Goal: Navigation & Orientation: Find specific page/section

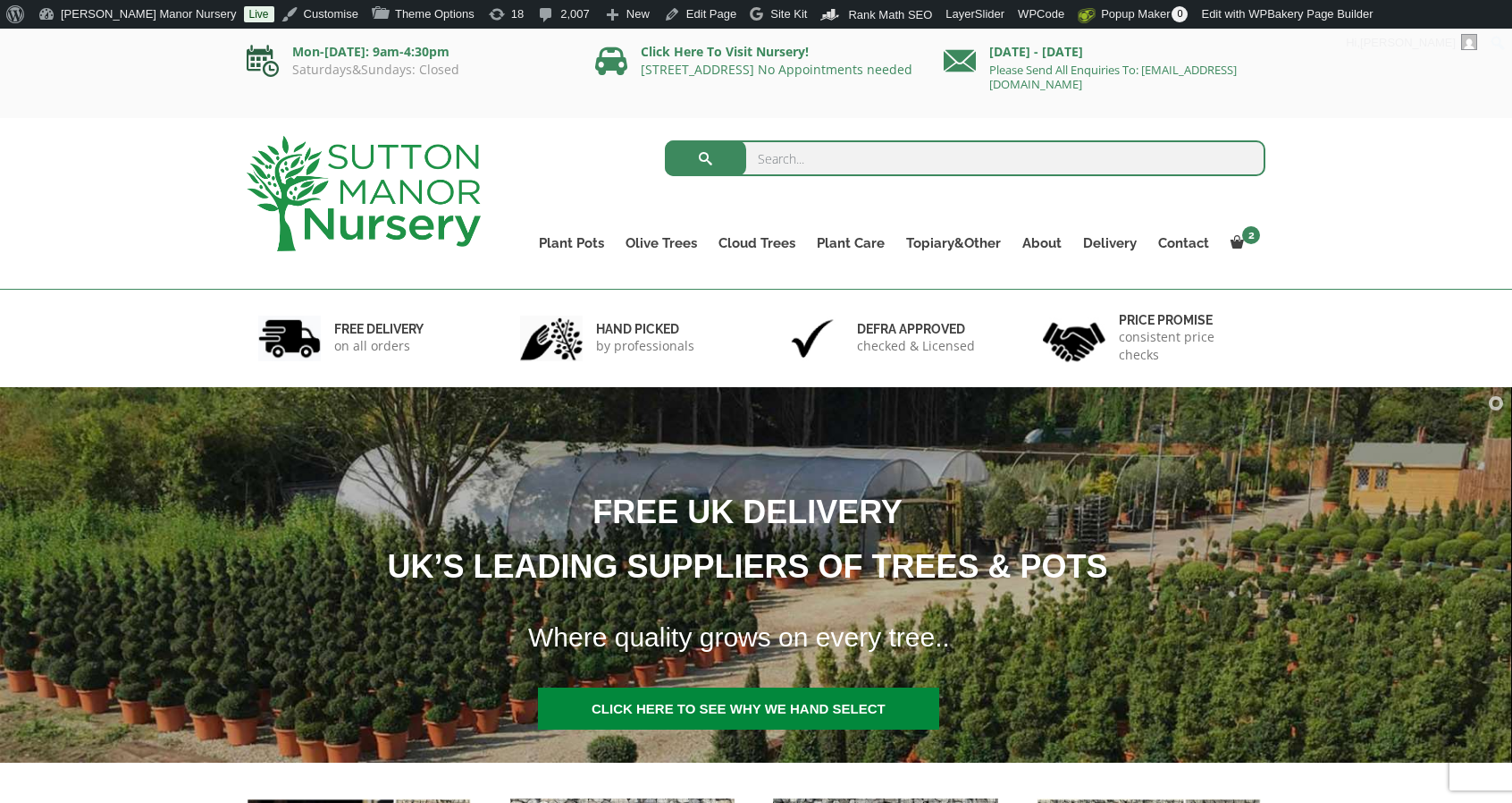
click at [257, 54] on icon at bounding box center [263, 61] width 32 height 32
click at [265, 56] on icon at bounding box center [263, 61] width 32 height 32
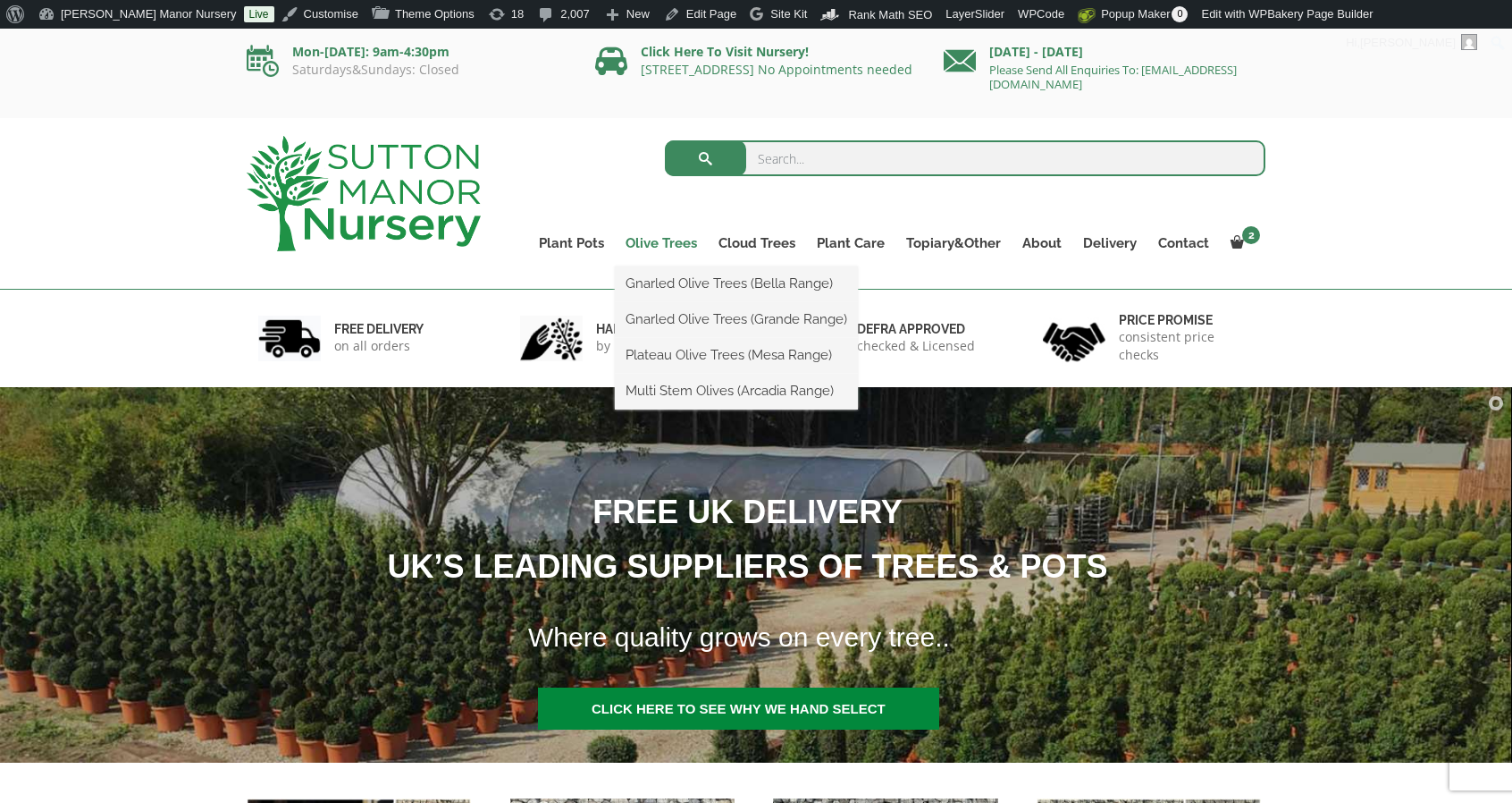
click at [659, 246] on link "Olive Trees" at bounding box center [661, 243] width 93 height 25
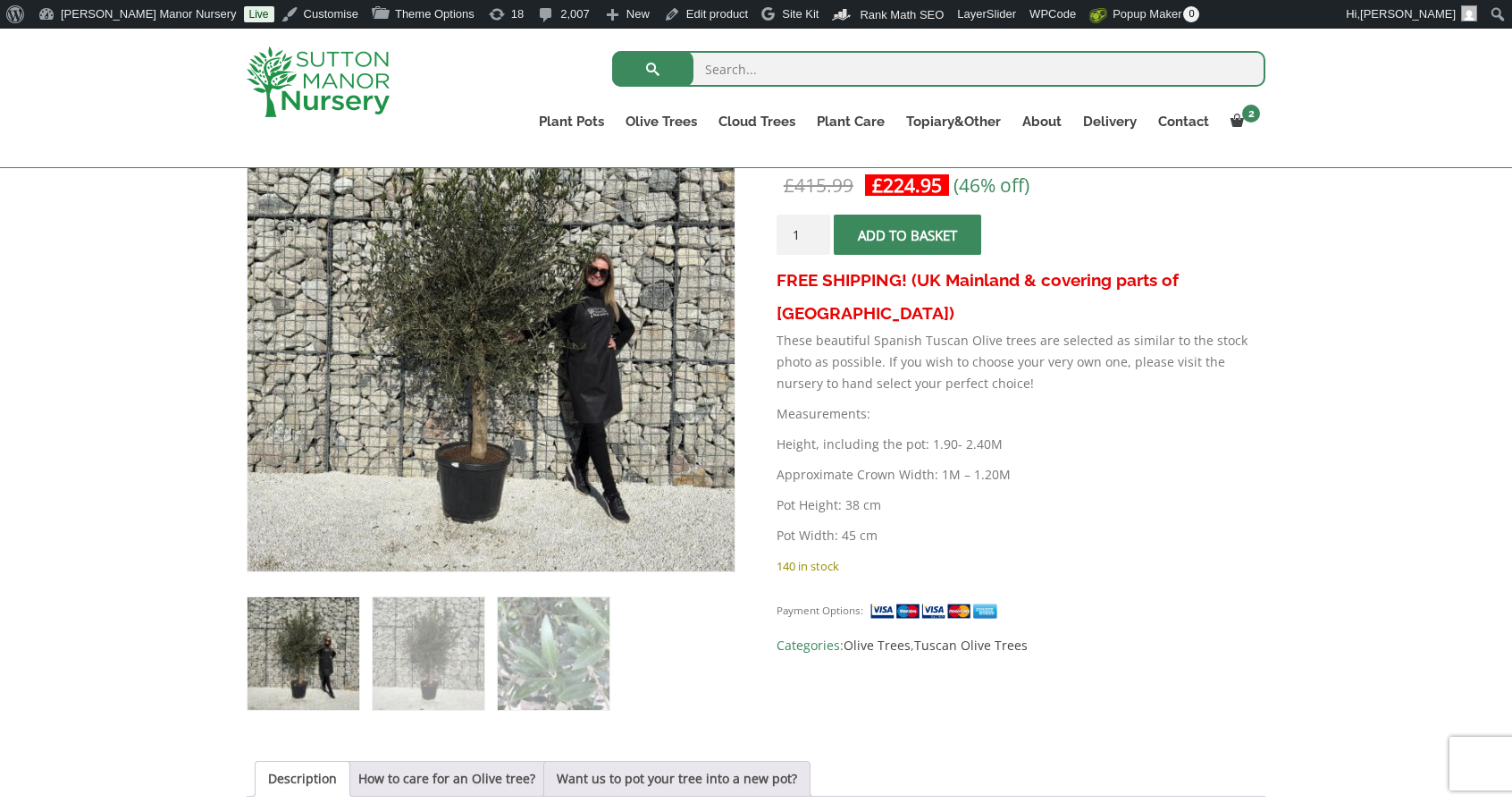
scroll to position [359, 0]
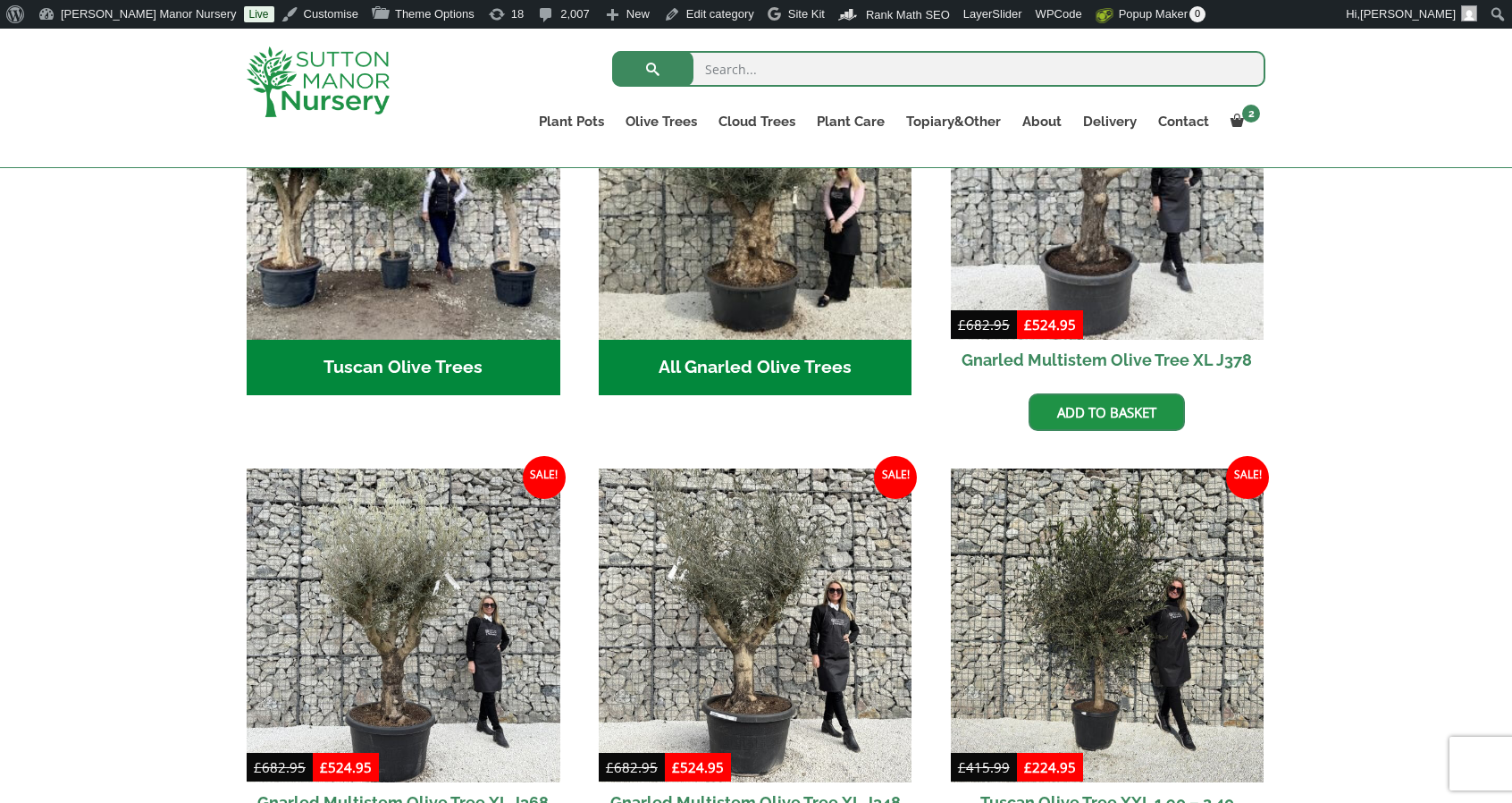
scroll to position [447, 0]
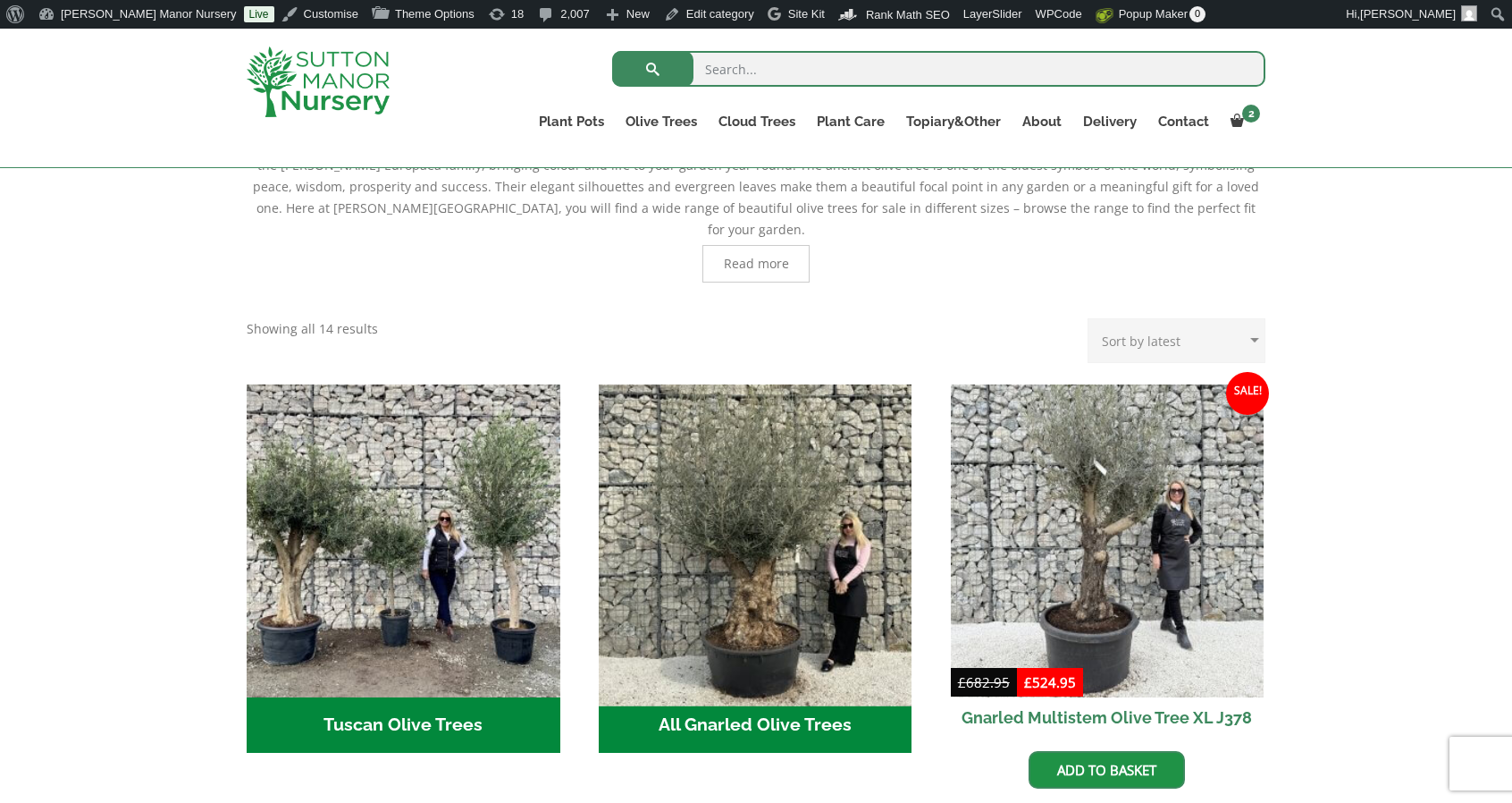
click at [792, 552] on img "Visit product category All Gnarled Olive Trees" at bounding box center [755, 541] width 329 height 329
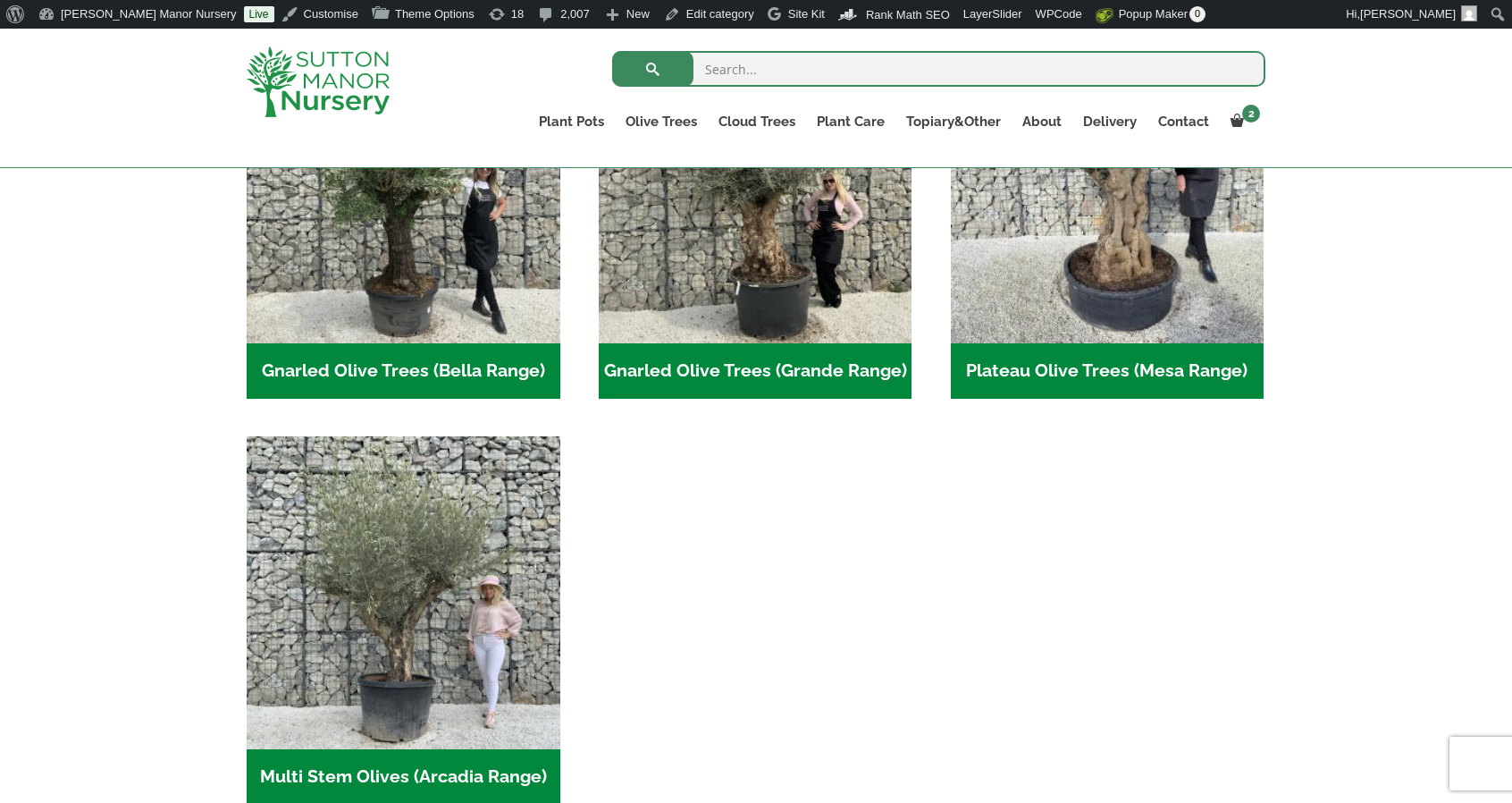
scroll to position [375, 0]
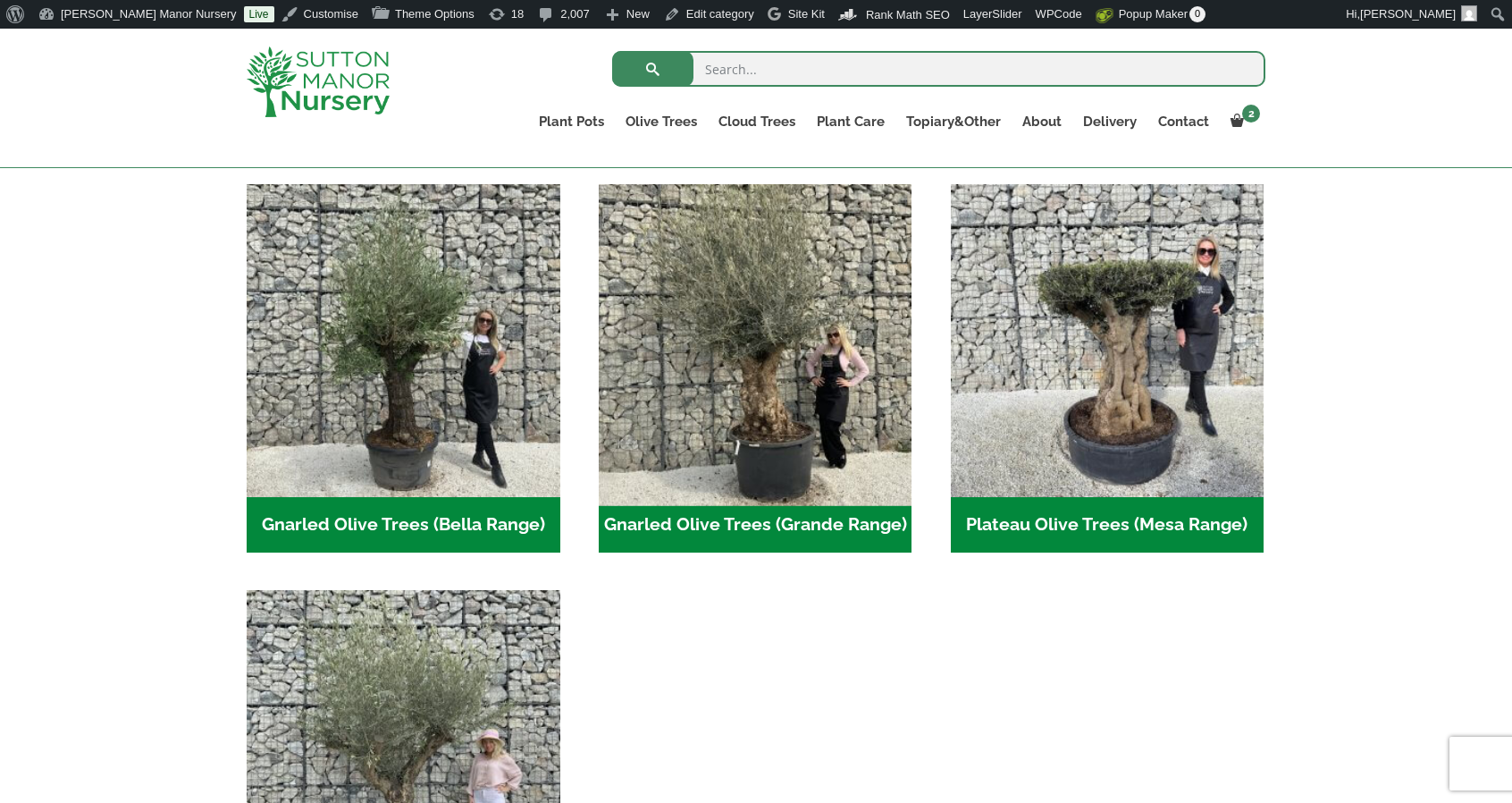
click at [838, 443] on img "Visit product category Gnarled Olive Trees (Grande Range)" at bounding box center [755, 340] width 329 height 329
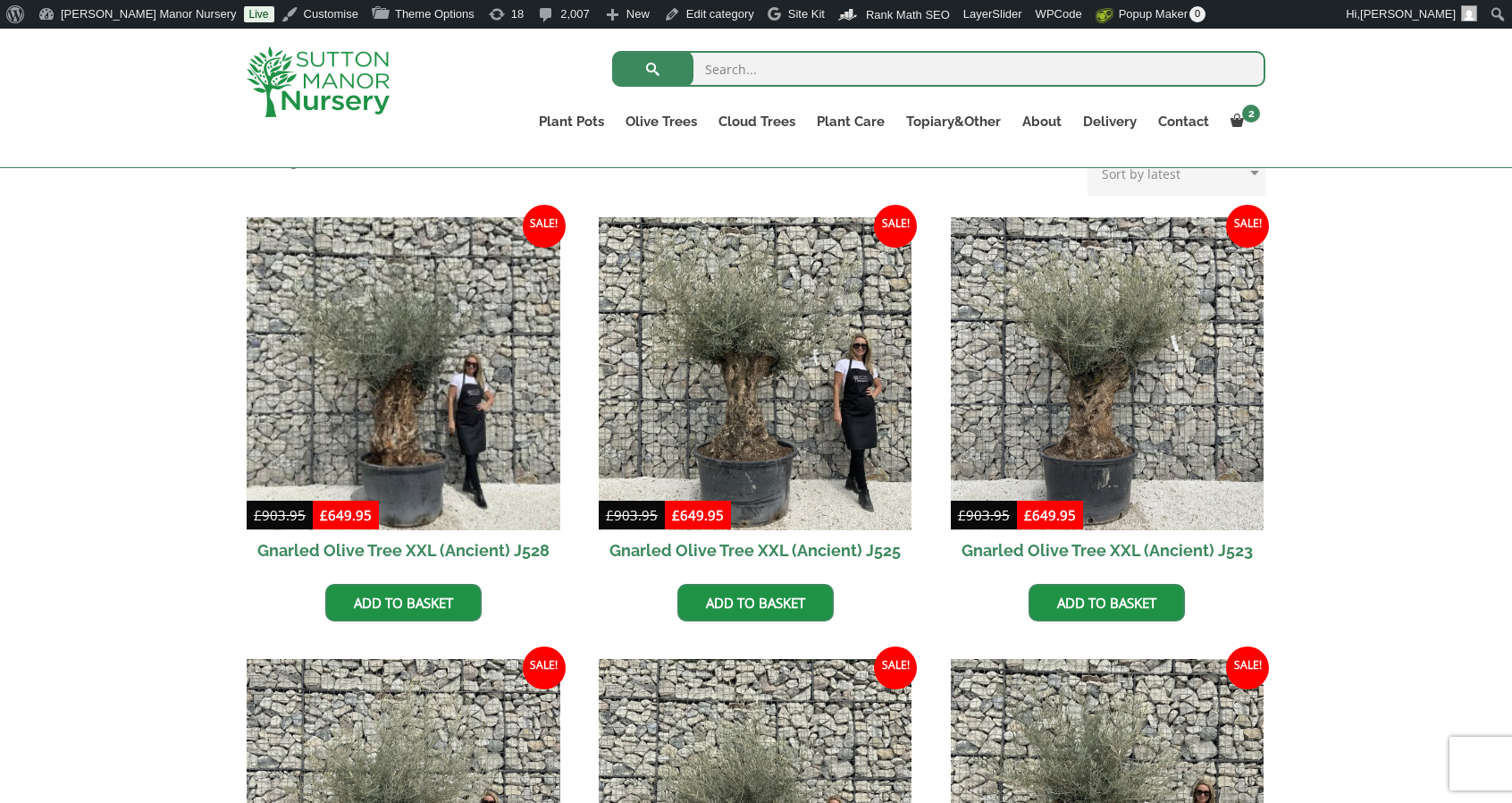
scroll to position [378, 0]
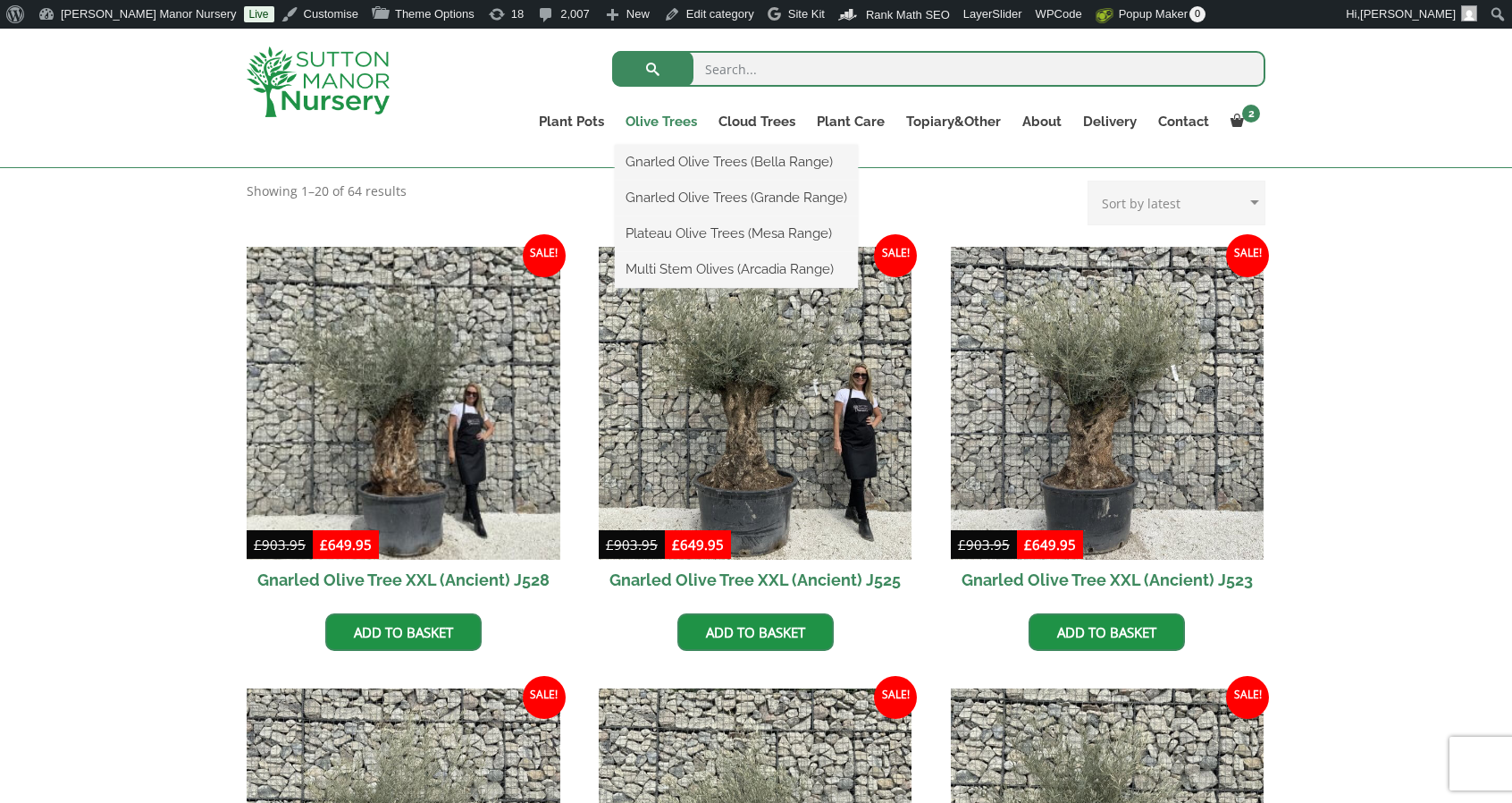
click at [658, 123] on link "Olive Trees" at bounding box center [661, 122] width 93 height 25
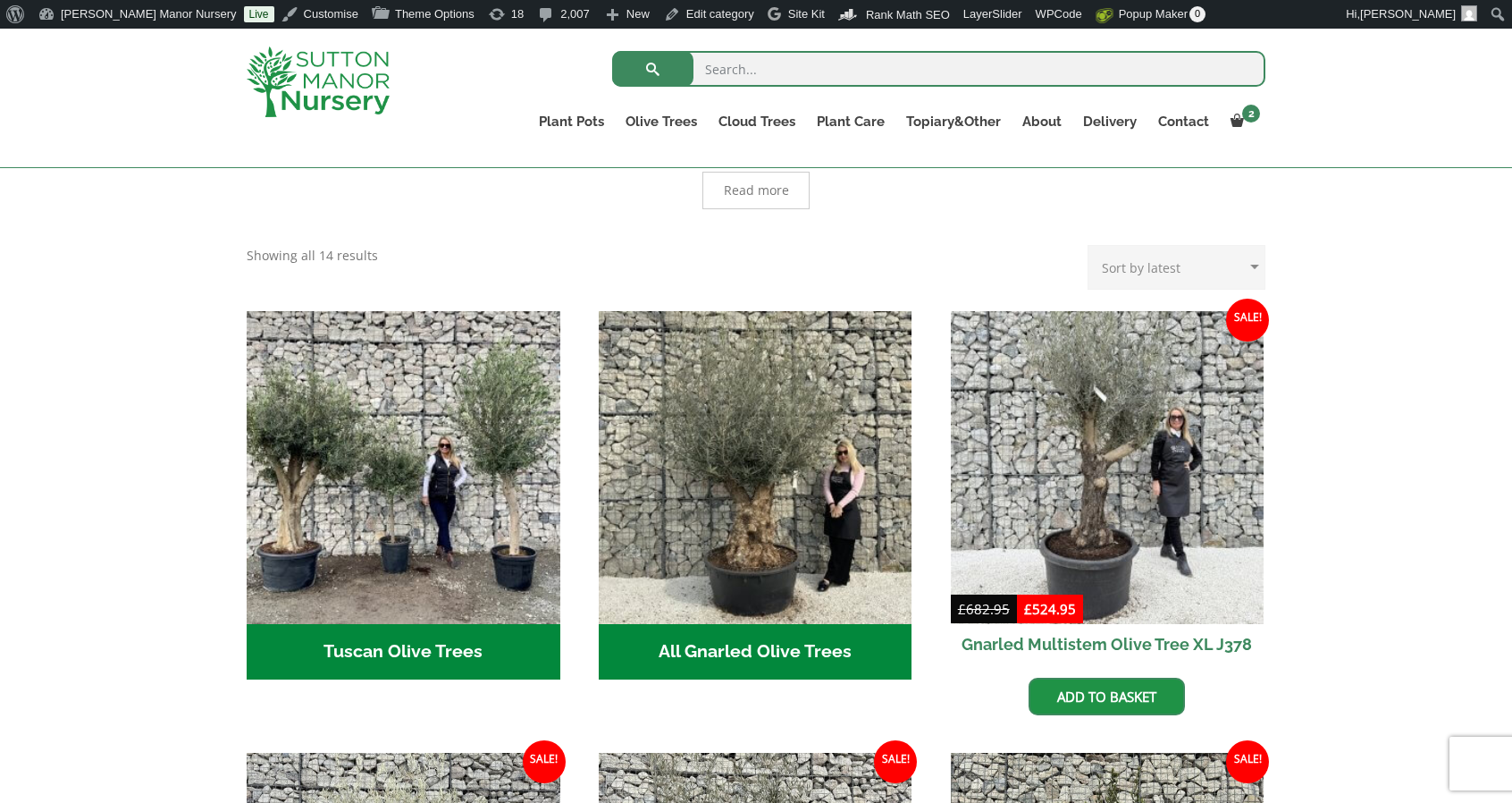
scroll to position [521, 0]
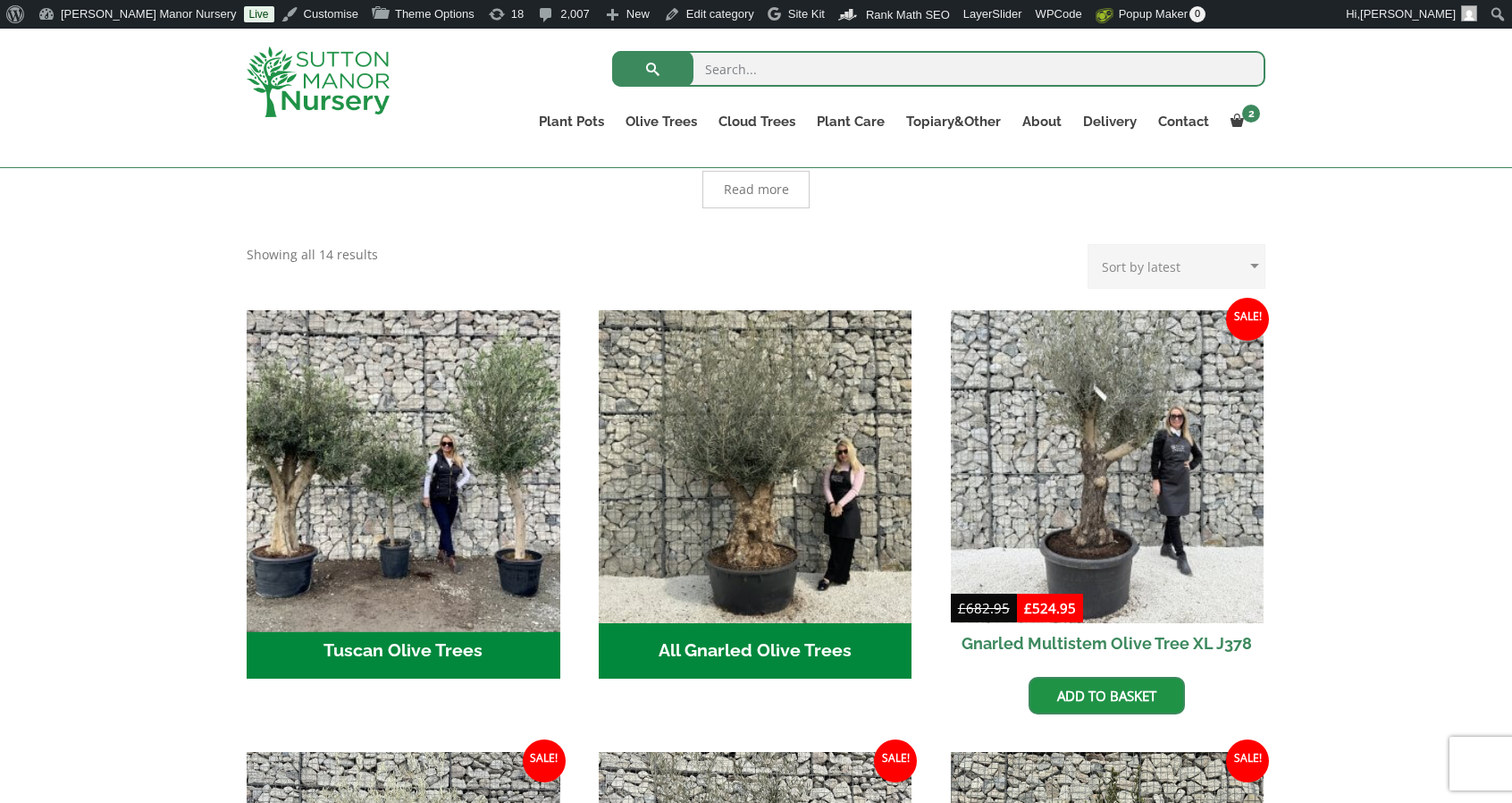
click at [357, 491] on img "Visit product category Tuscan Olive Trees" at bounding box center [403, 466] width 329 height 329
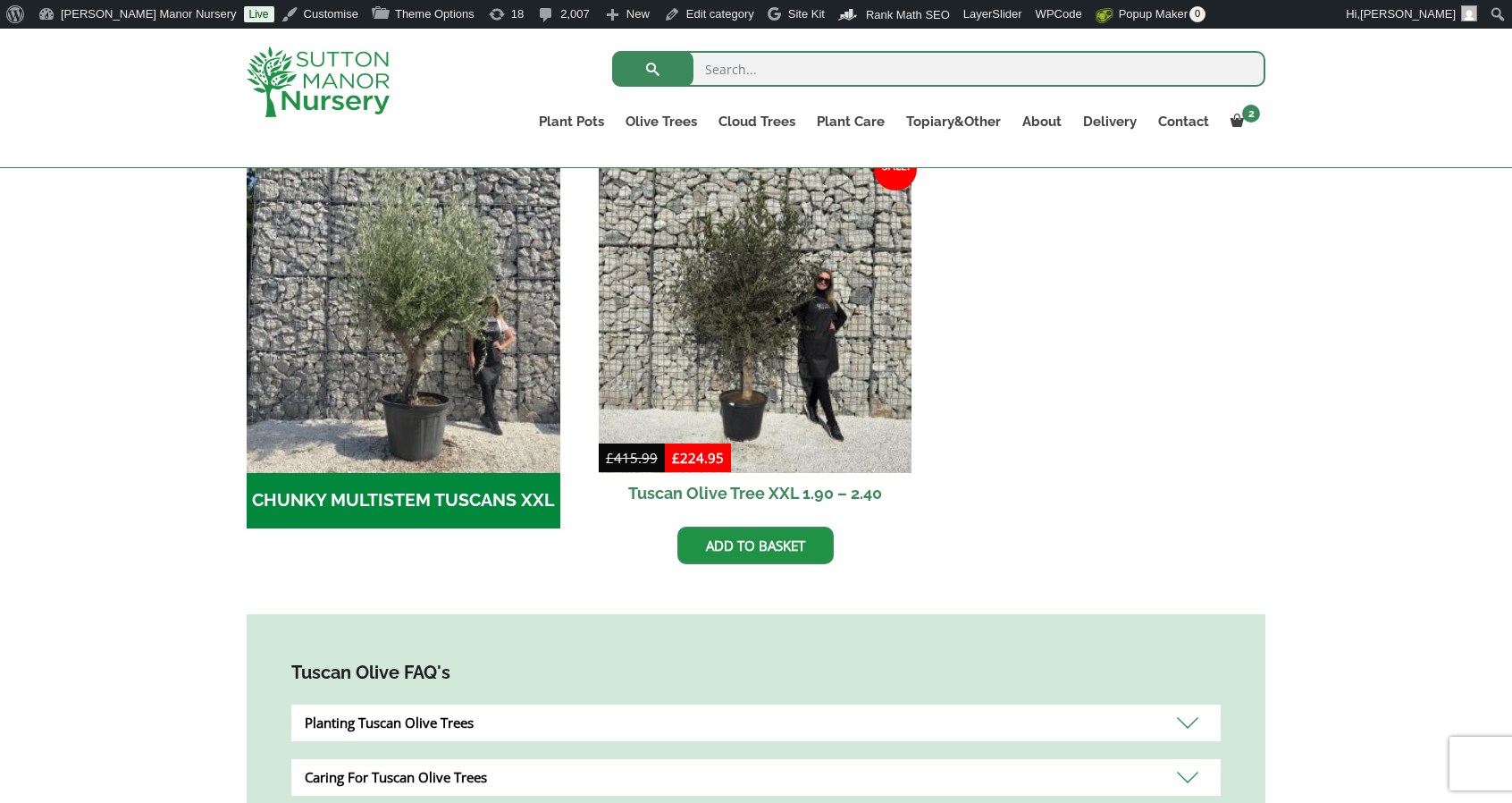
scroll to position [557, 0]
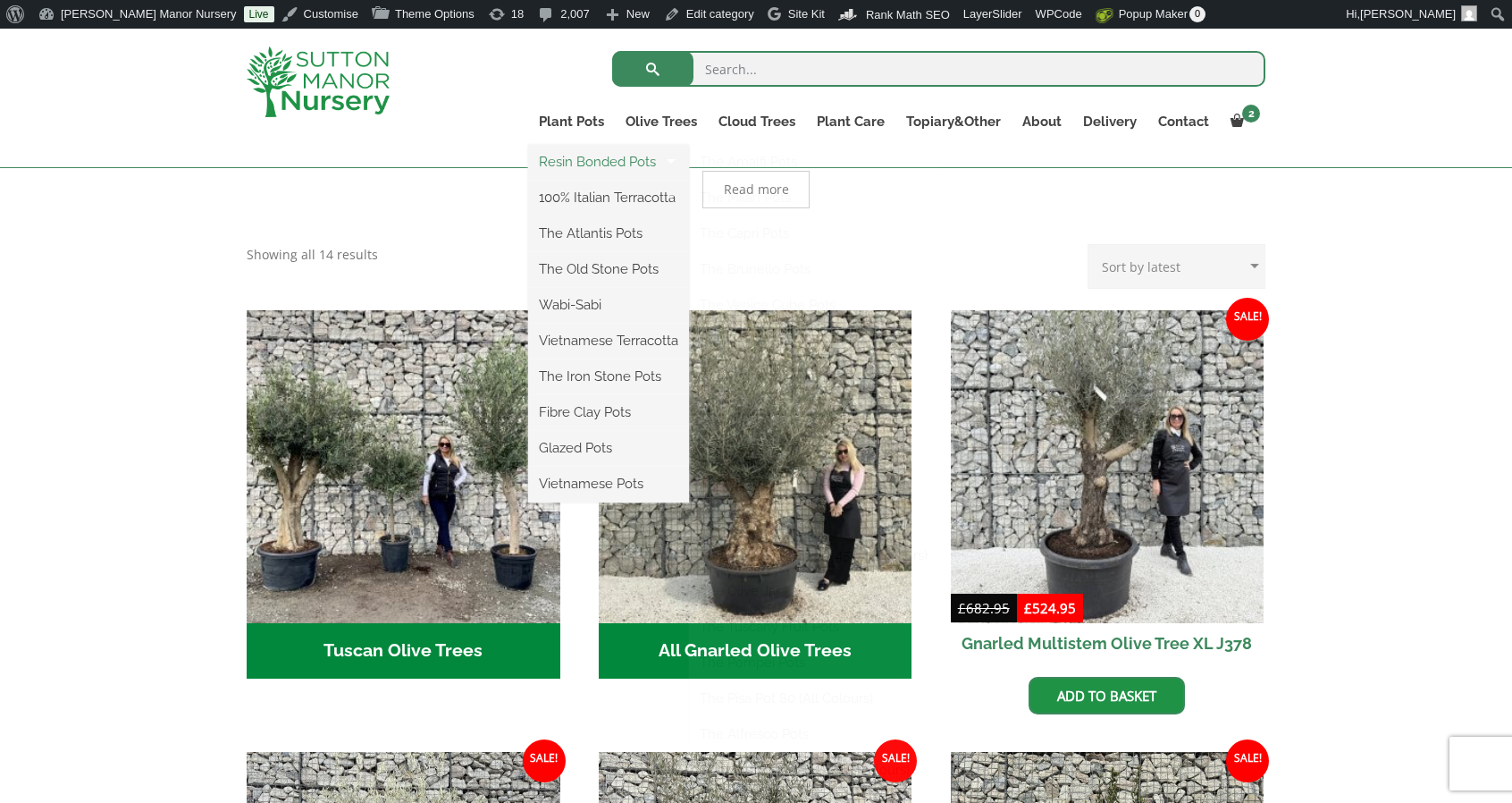
click at [583, 152] on link "Resin Bonded Pots" at bounding box center [608, 162] width 161 height 27
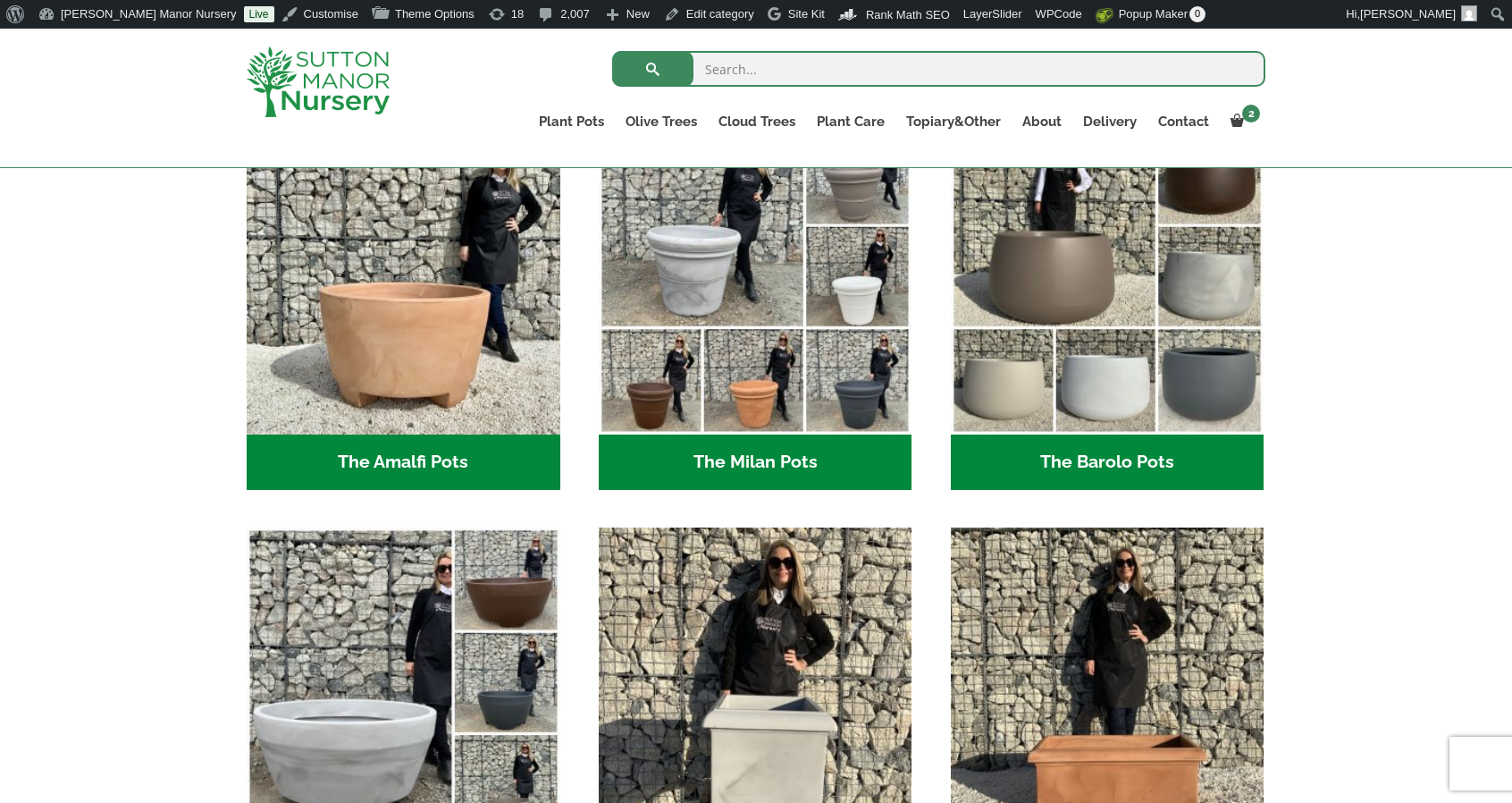
scroll to position [447, 0]
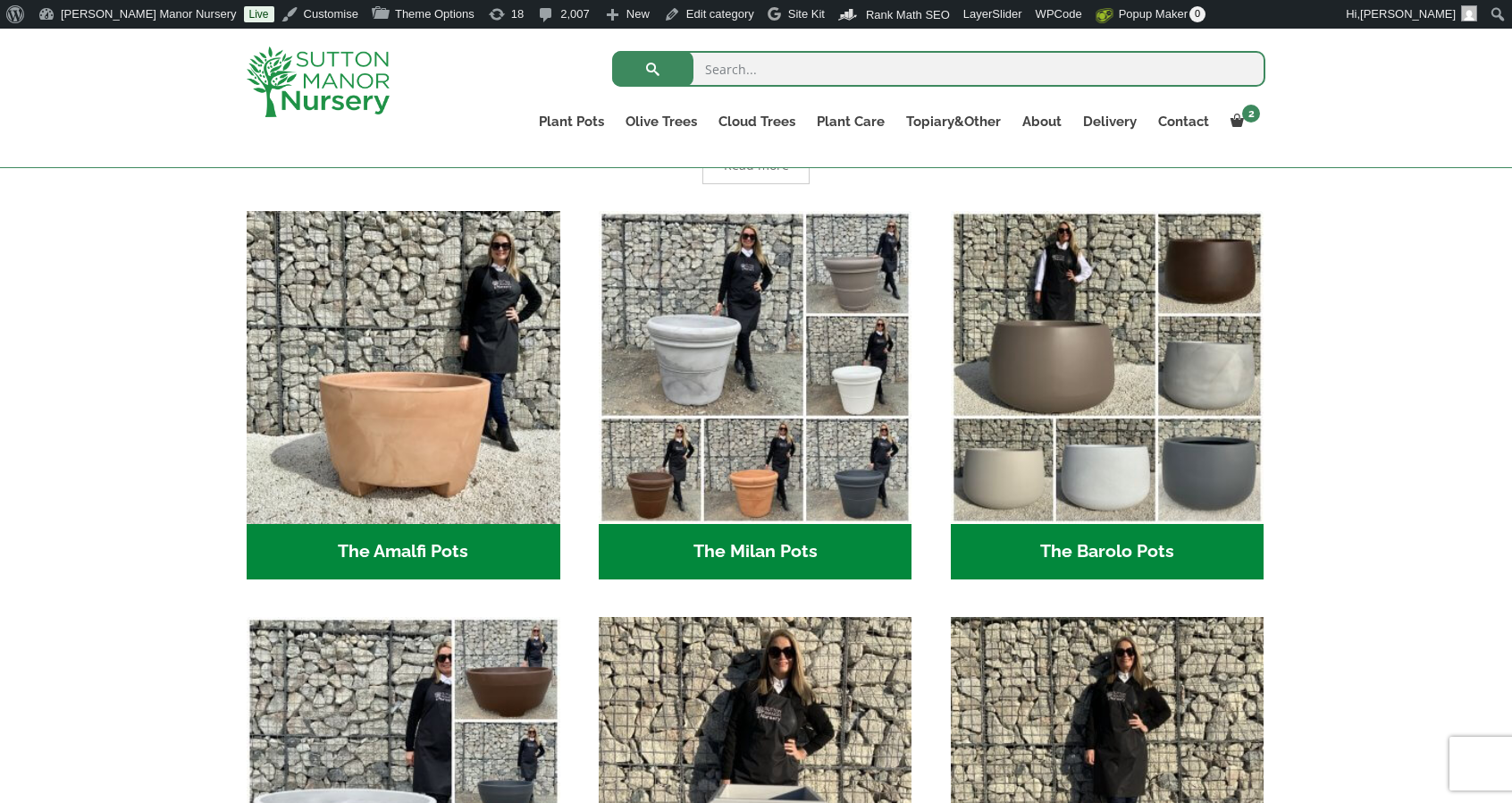
click at [293, 71] on img at bounding box center [318, 82] width 143 height 71
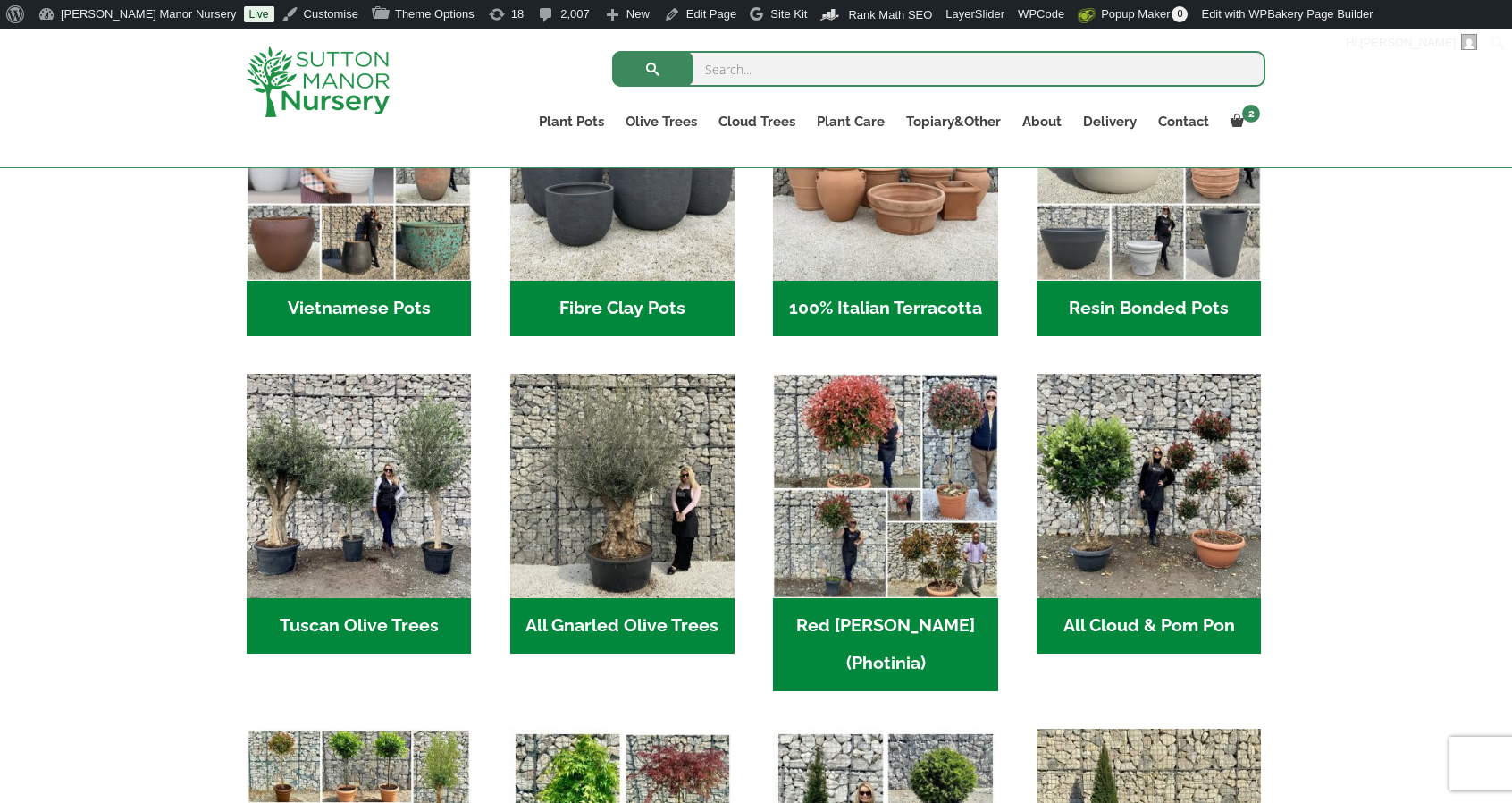
scroll to position [715, 0]
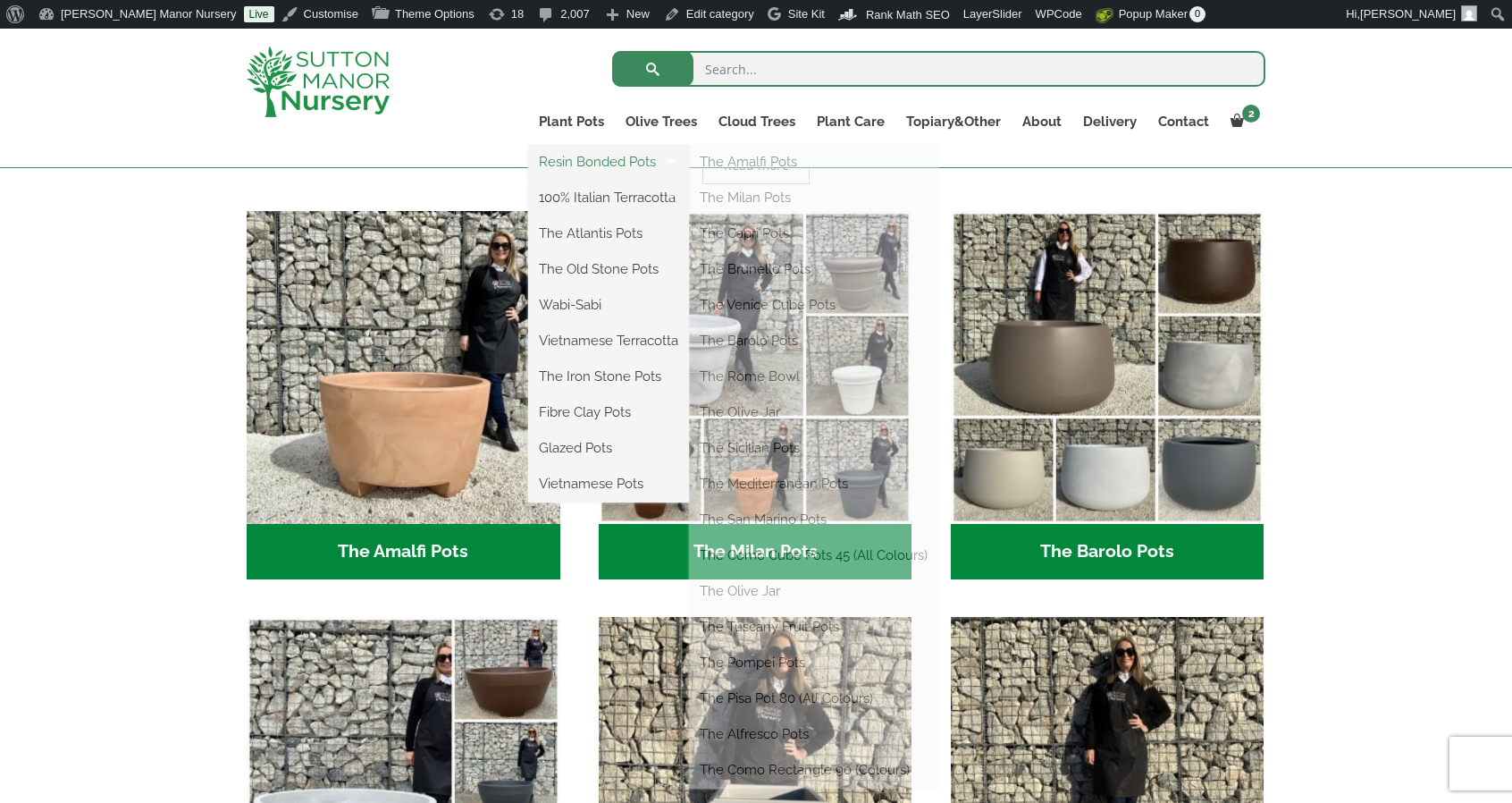
click at [576, 152] on link "Resin Bonded Pots" at bounding box center [608, 162] width 161 height 27
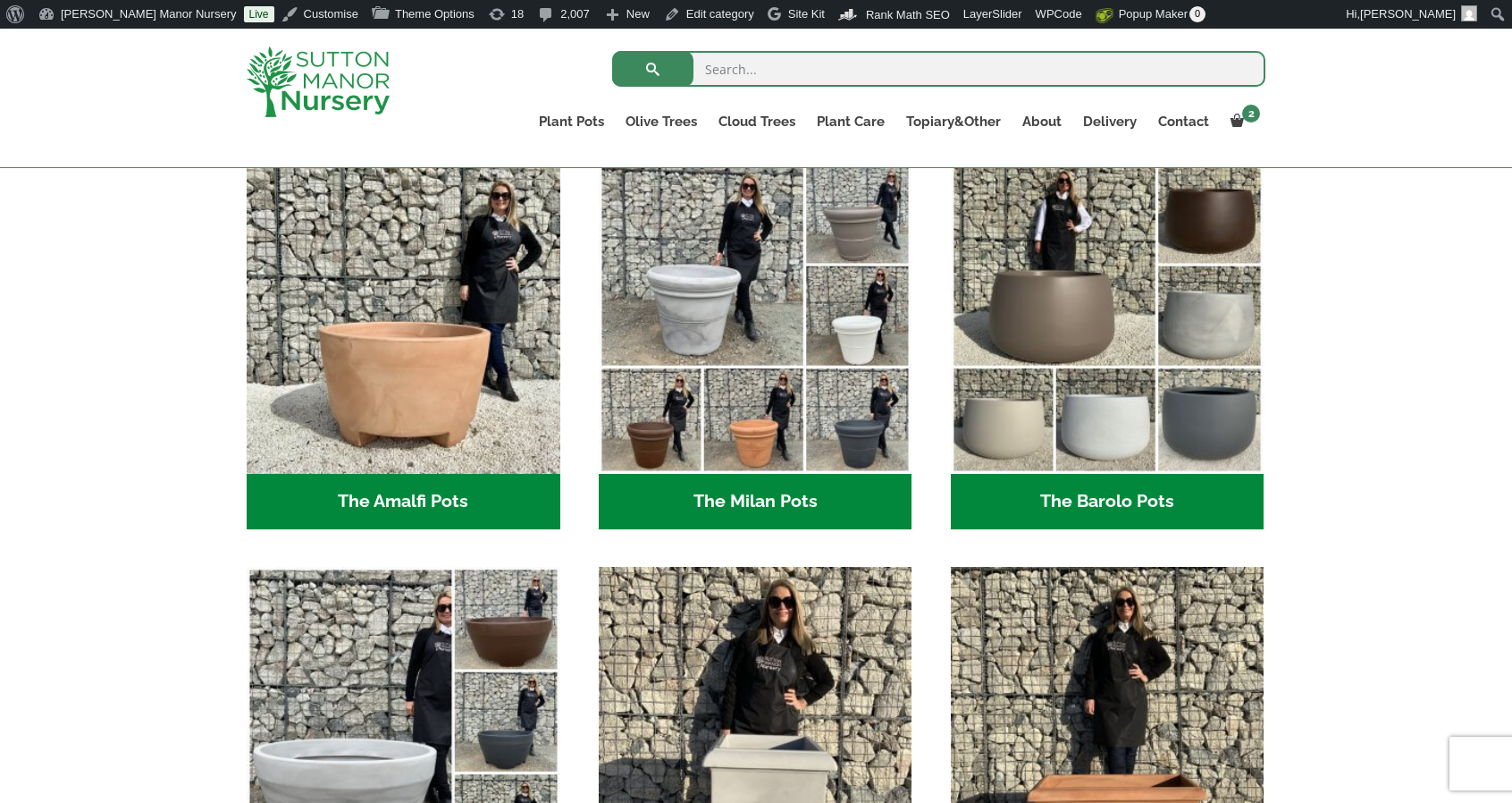
scroll to position [504, 0]
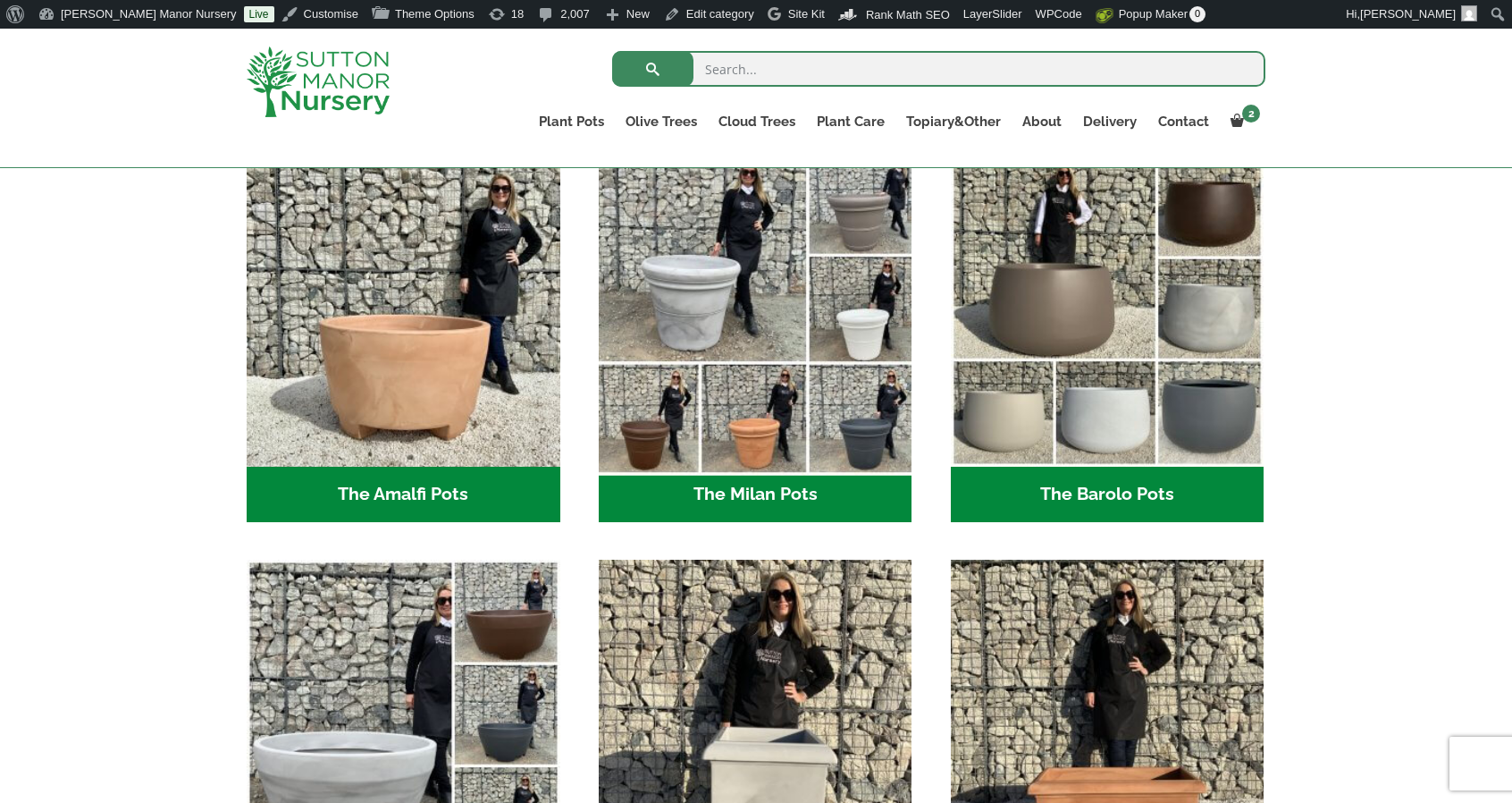
click at [678, 336] on img "Visit product category The Milan Pots" at bounding box center [755, 310] width 329 height 329
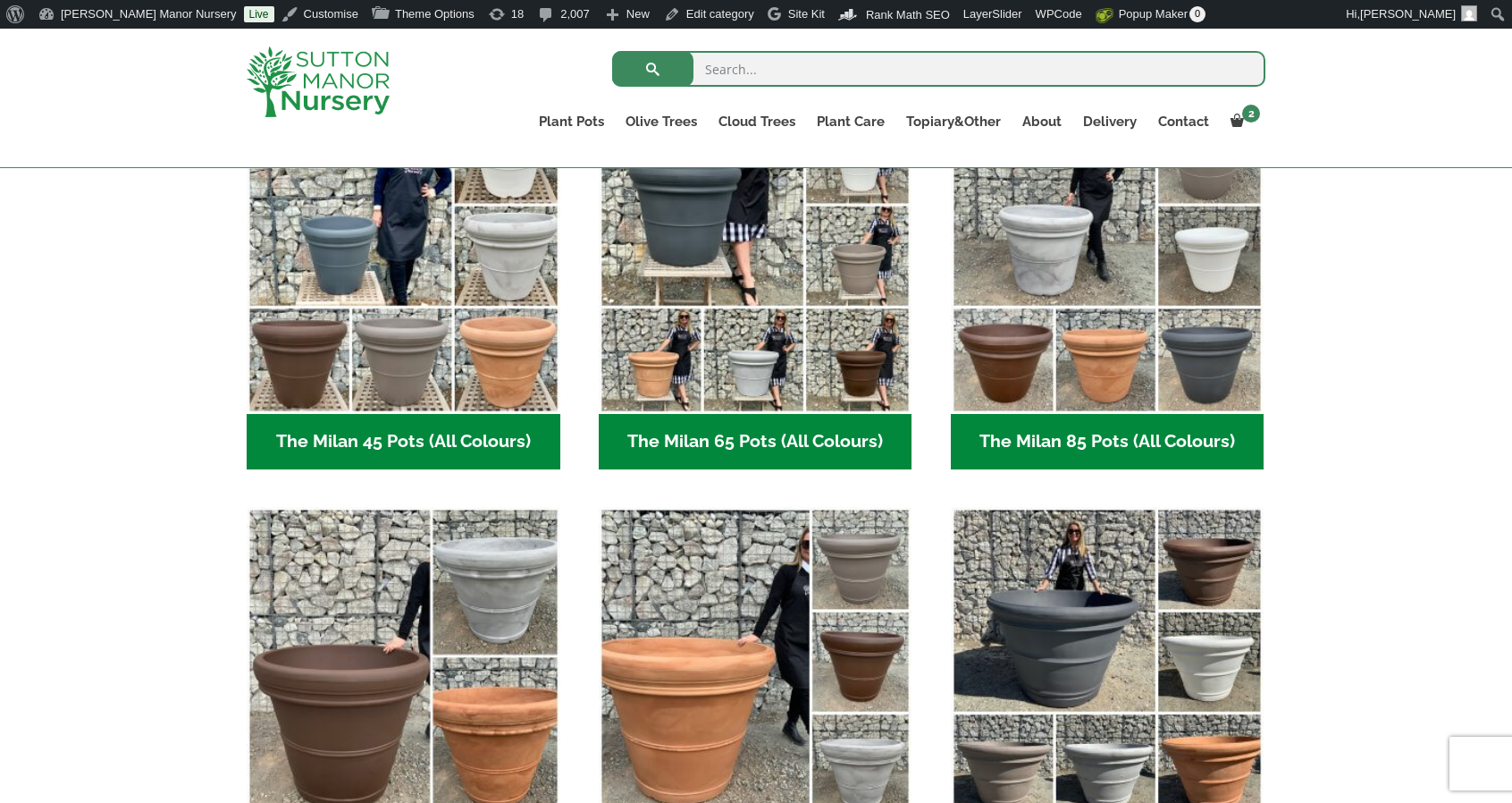
scroll to position [447, 0]
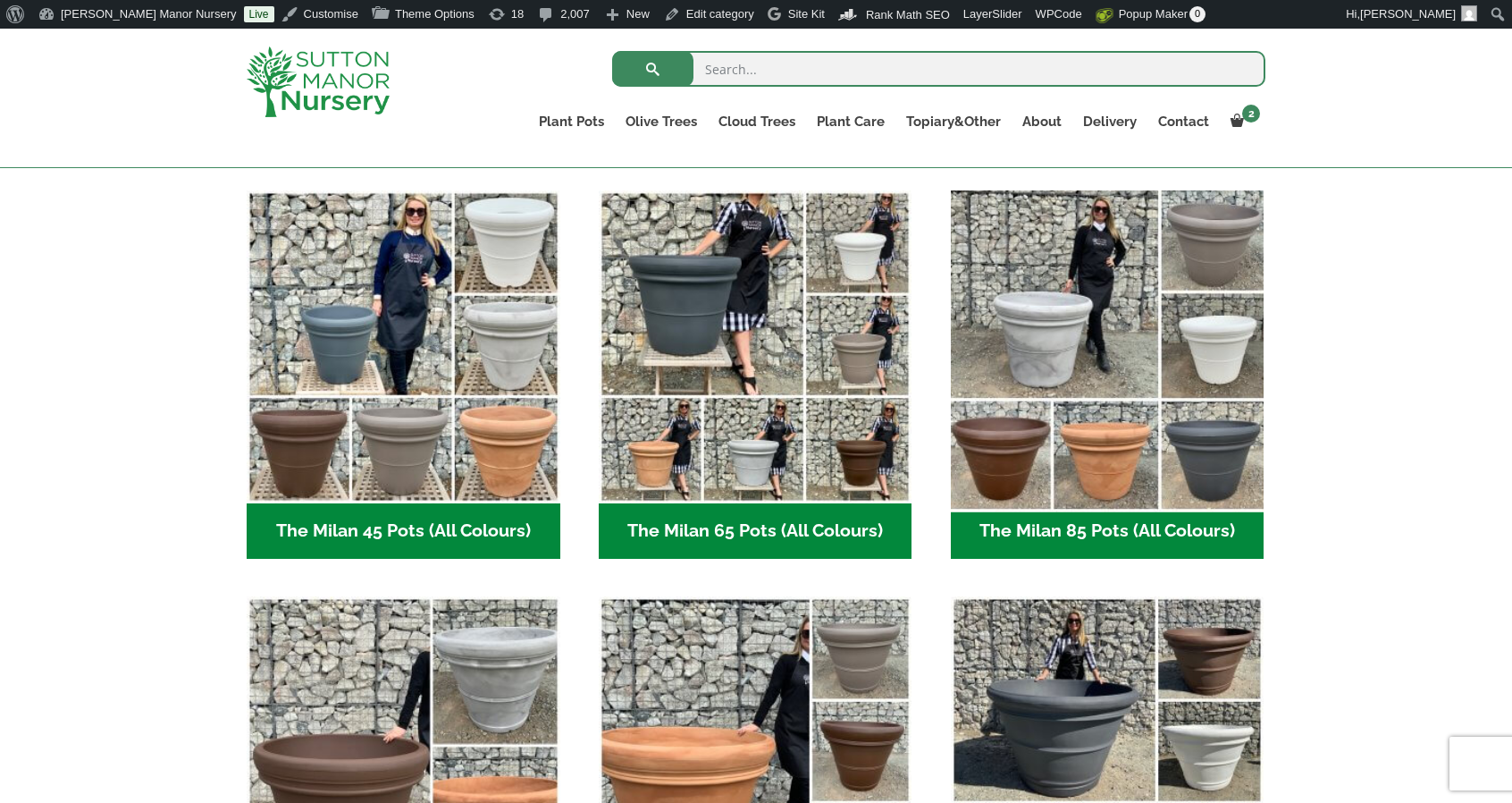
click at [1095, 415] on img "Visit product category The Milan 85 Pots (All Colours)" at bounding box center [1107, 347] width 329 height 329
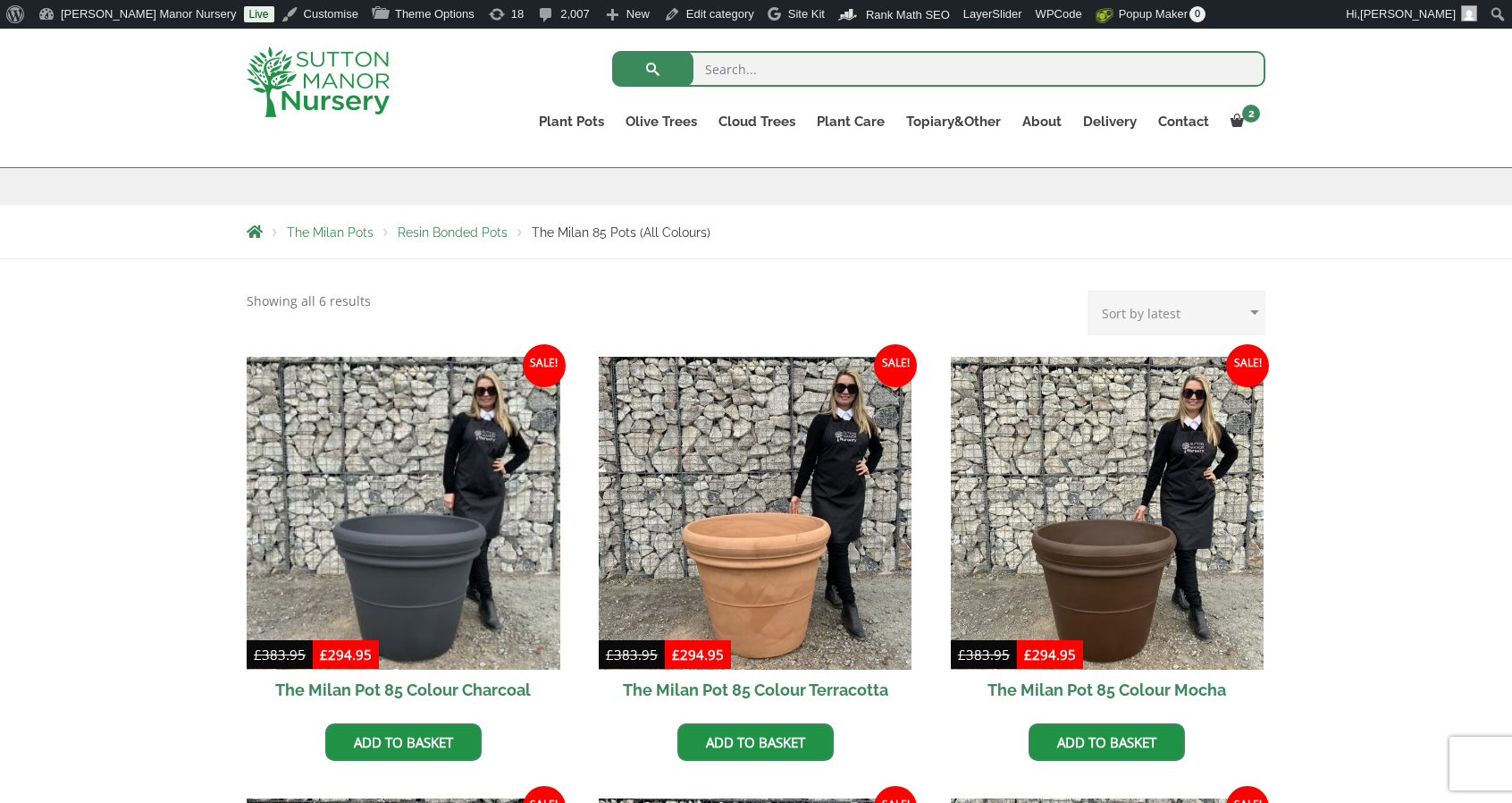
scroll to position [357, 0]
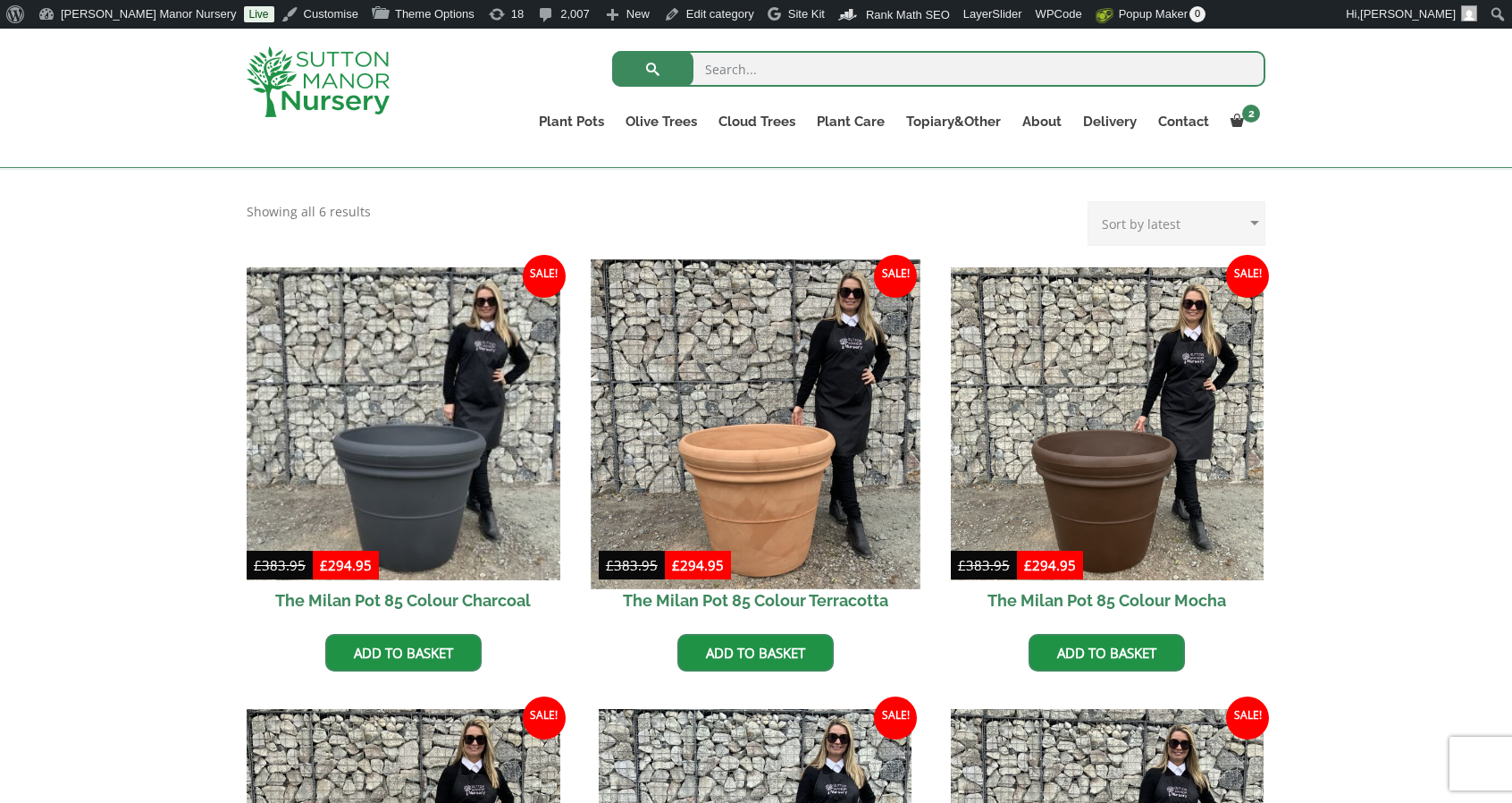
click at [836, 393] on img at bounding box center [755, 423] width 329 height 329
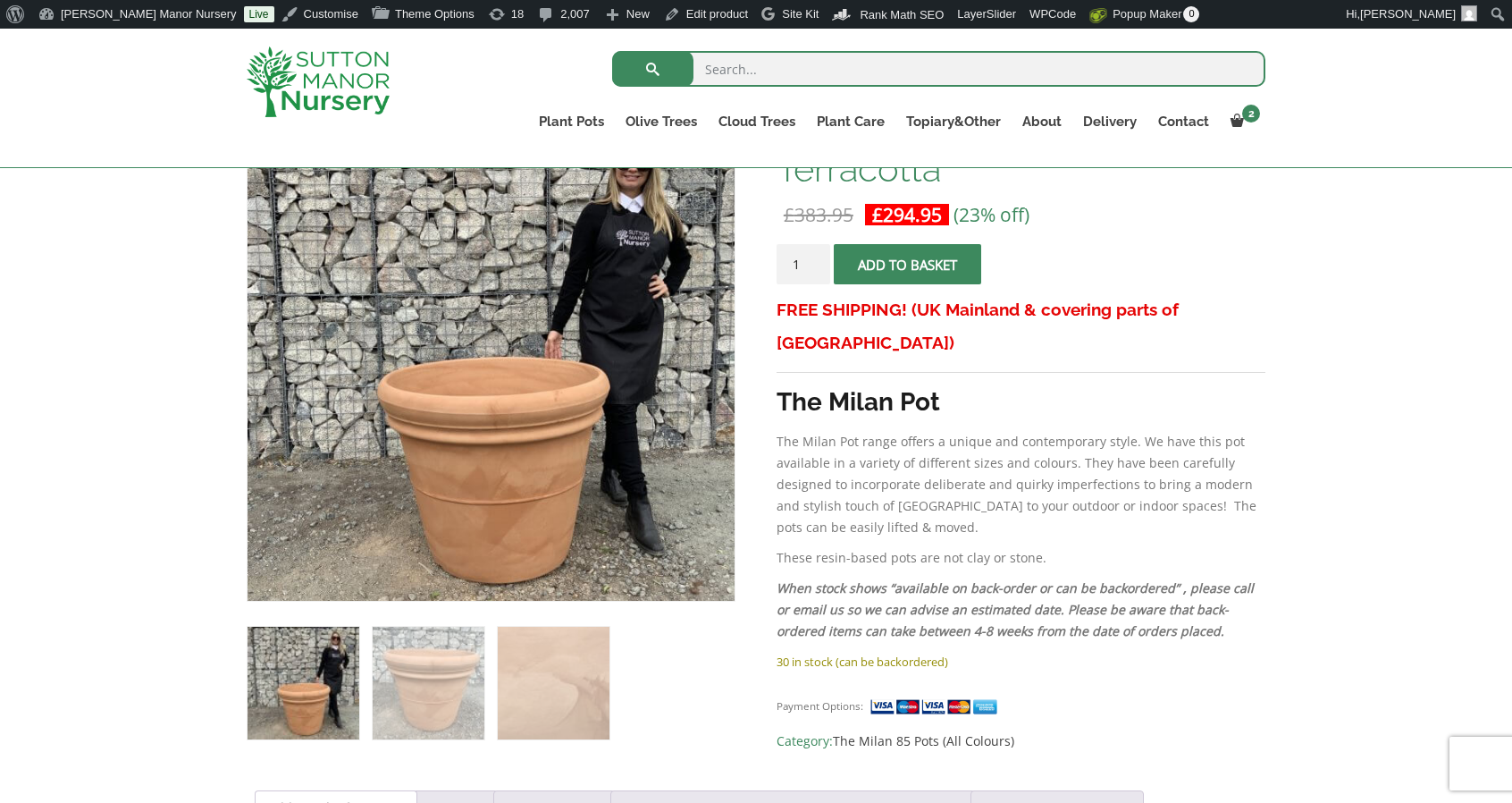
scroll to position [357, 0]
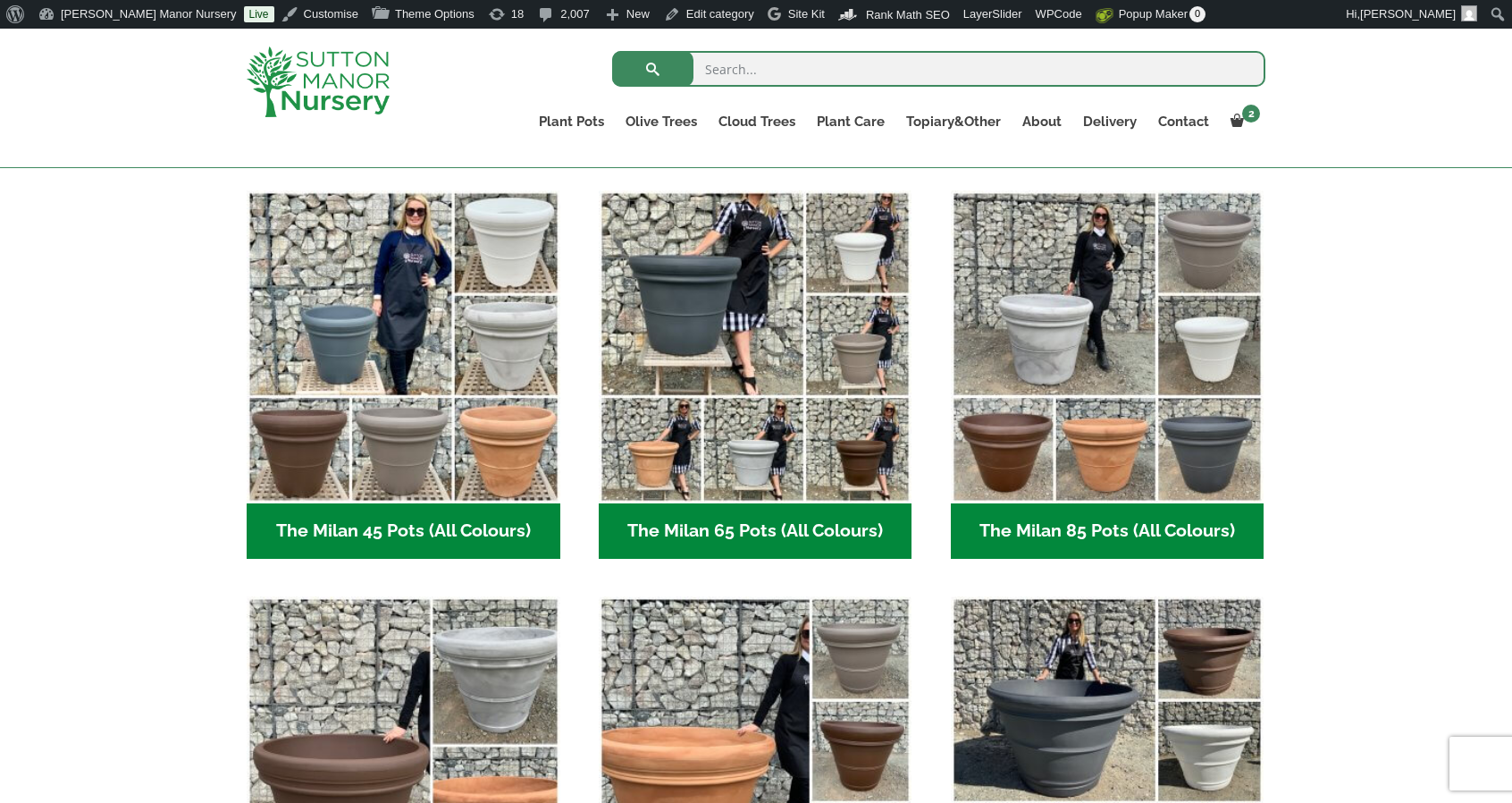
click at [836, 393] on img "Visit product category The Milan 65 Pots (All Colours)" at bounding box center [756, 348] width 314 height 314
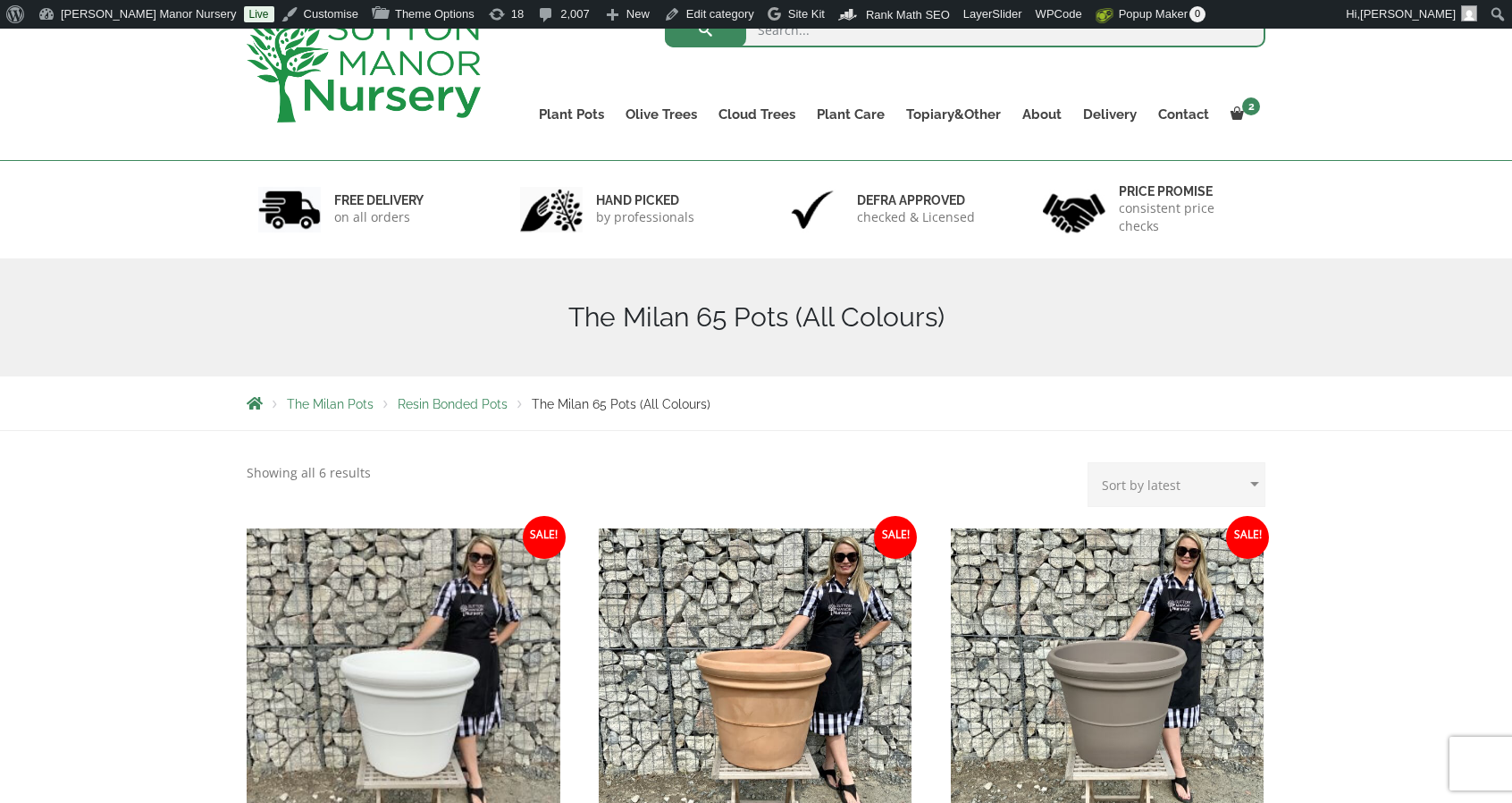
scroll to position [179, 0]
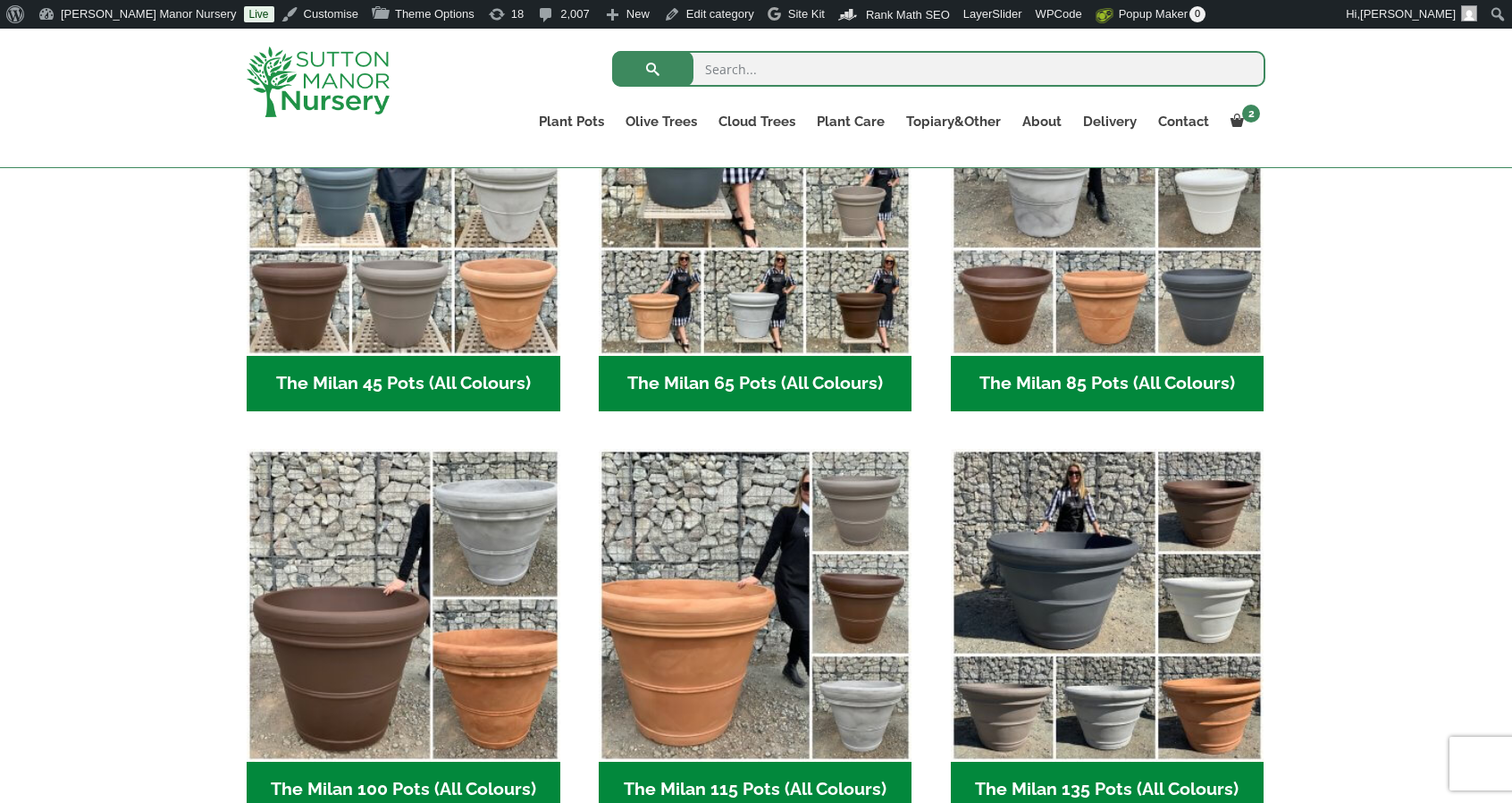
scroll to position [633, 0]
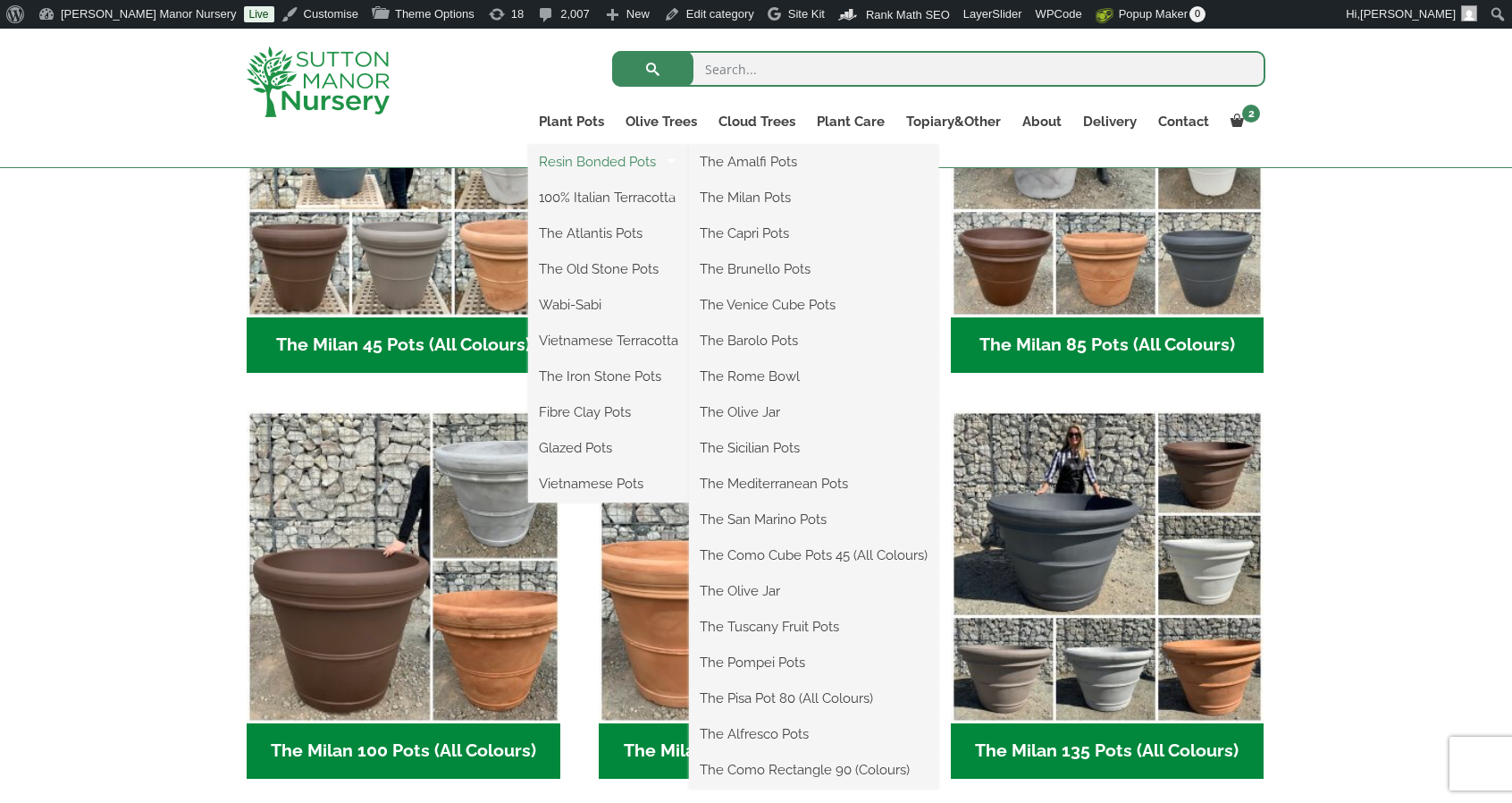
click at [556, 167] on link "Resin Bonded Pots" at bounding box center [608, 162] width 161 height 27
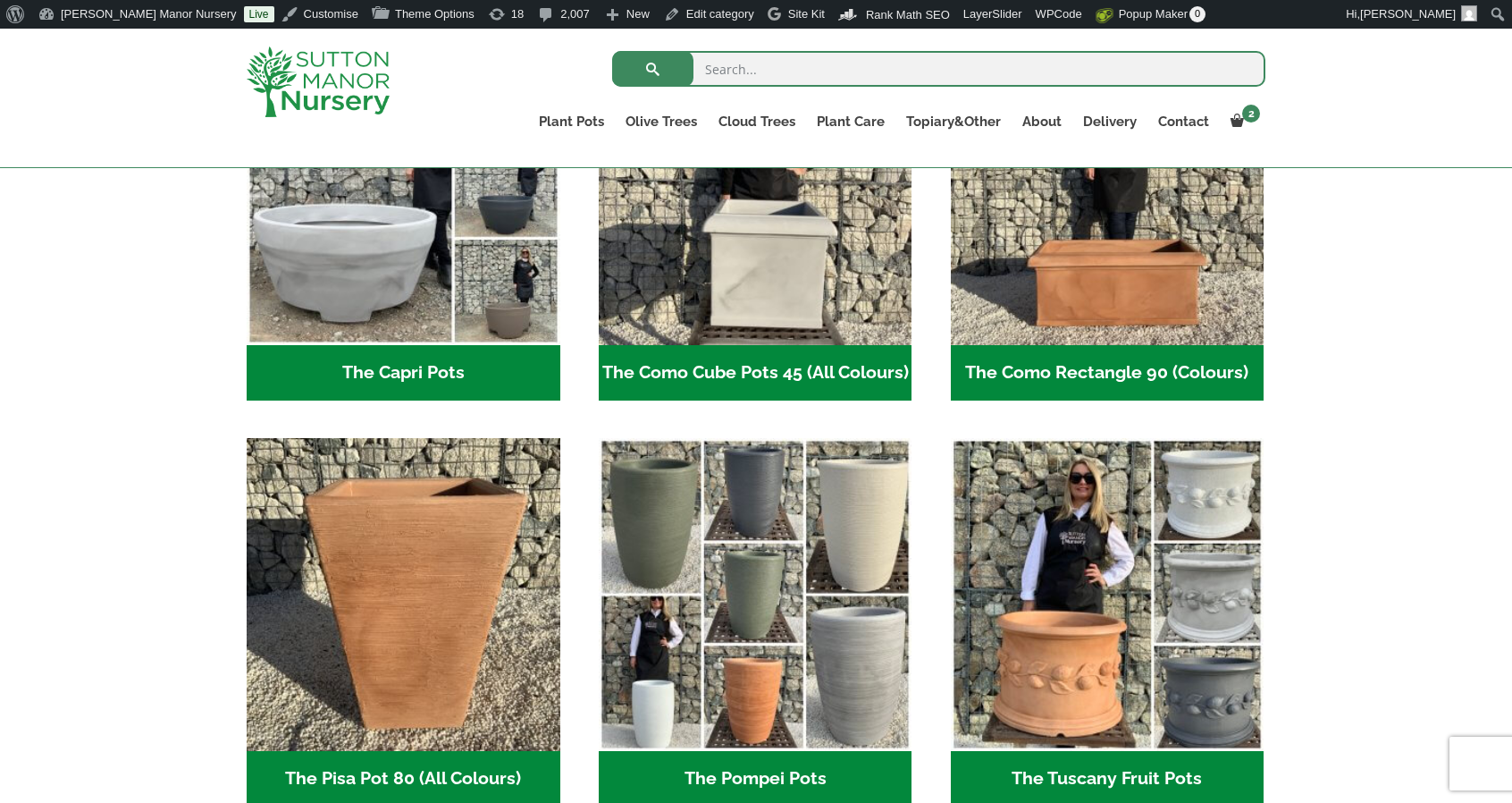
scroll to position [1072, 0]
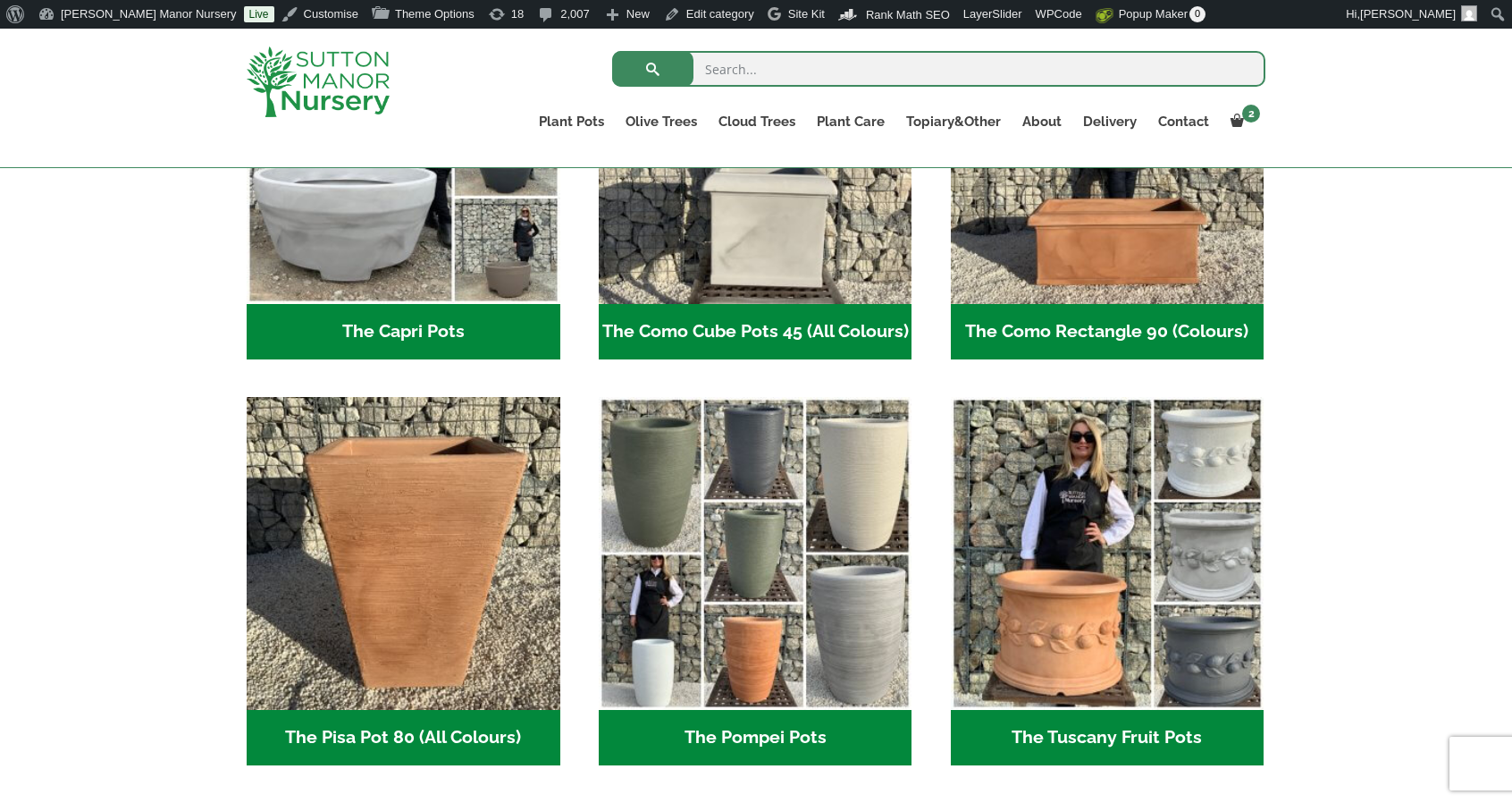
click at [359, 89] on img at bounding box center [318, 82] width 143 height 71
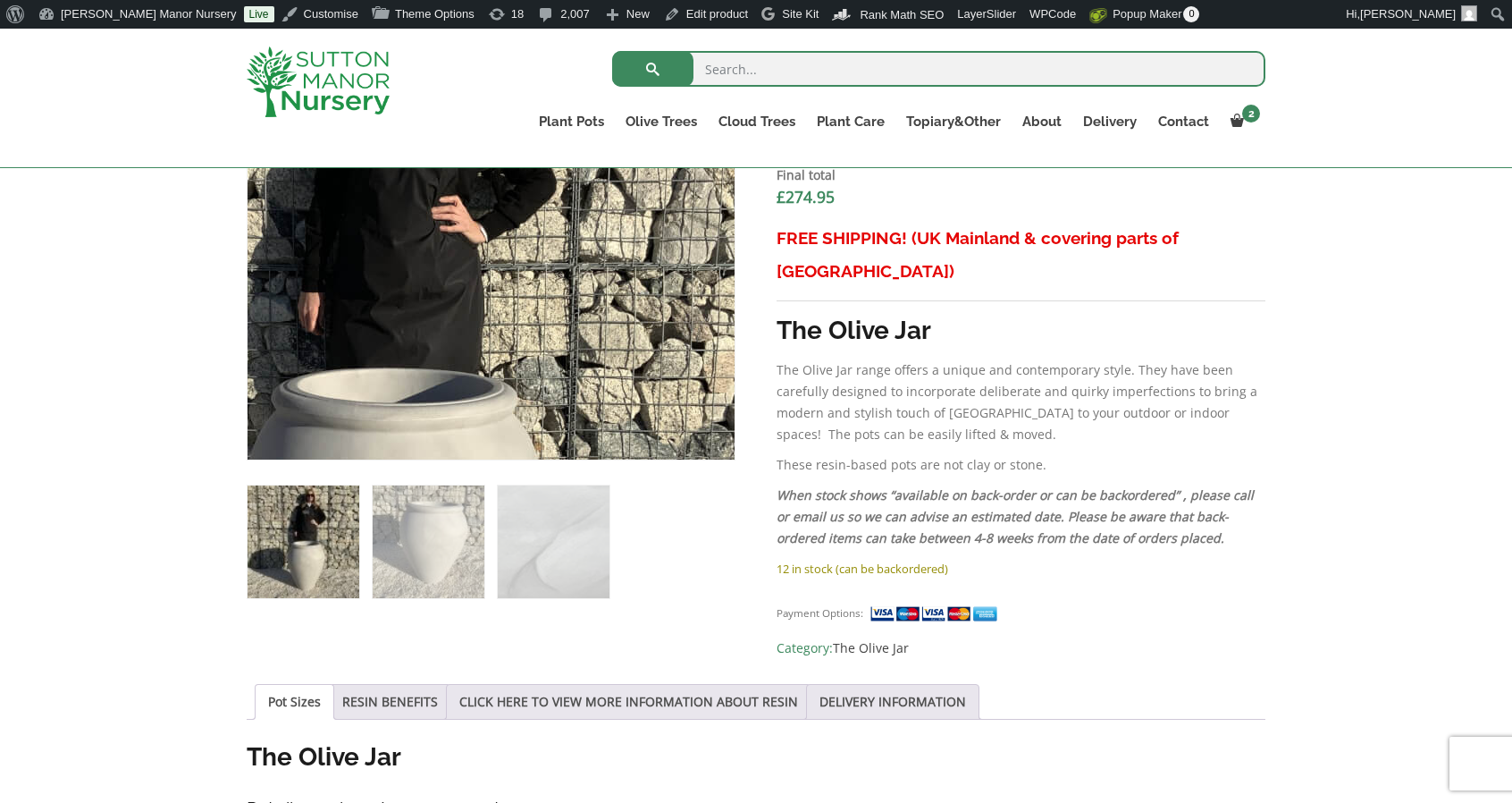
scroll to position [755, 0]
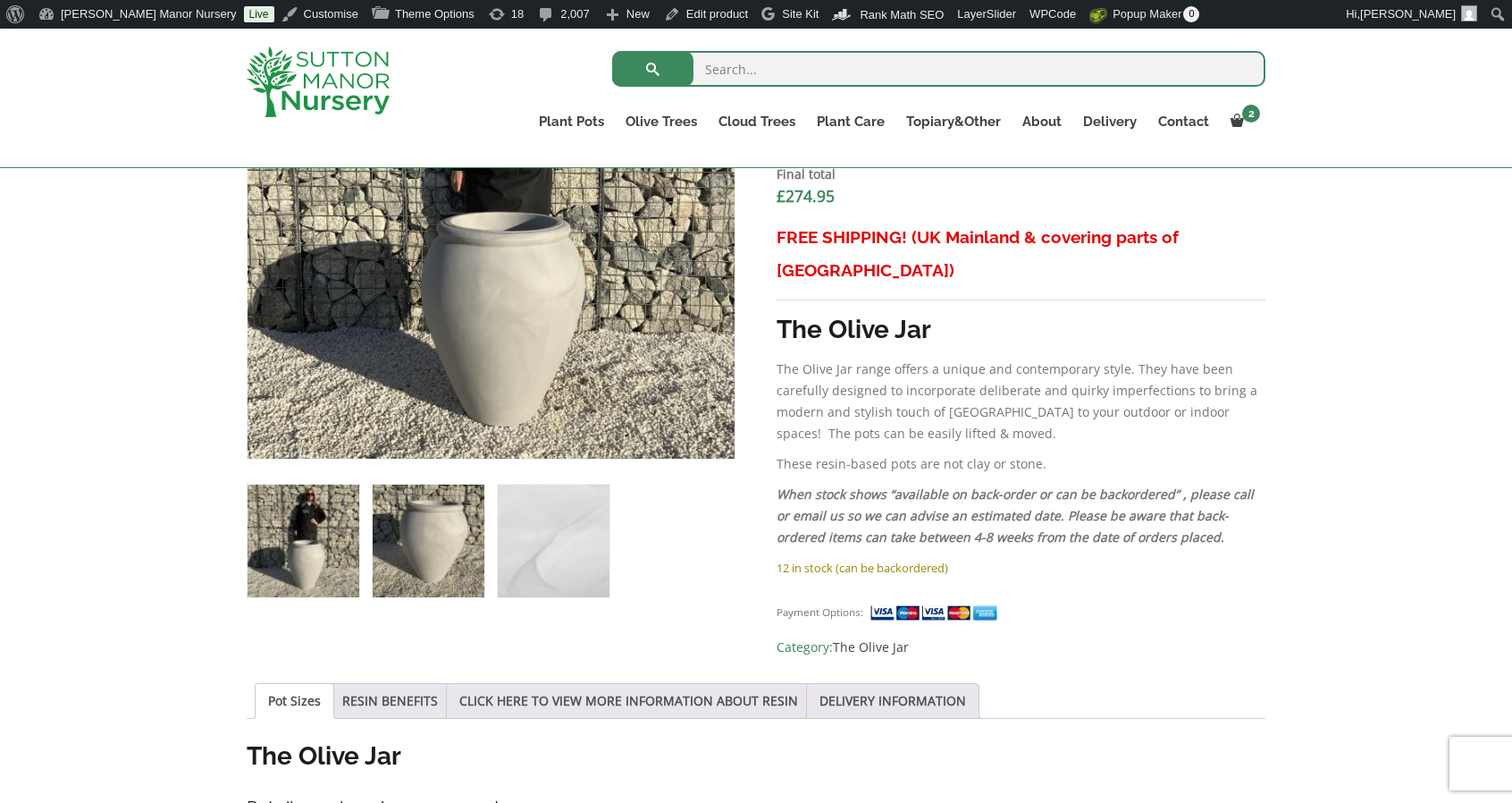
click at [404, 539] on img at bounding box center [429, 540] width 112 height 112
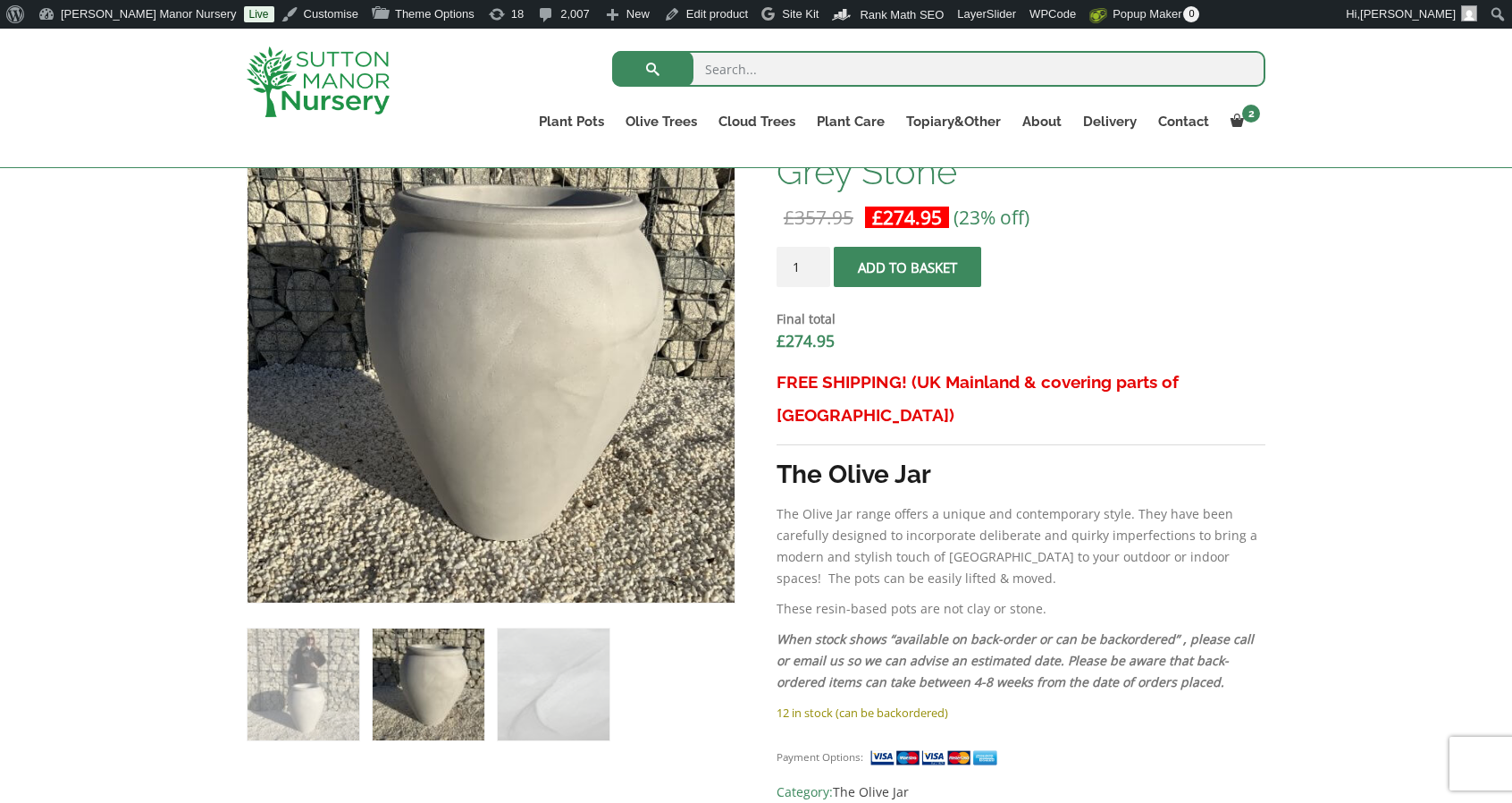
scroll to position [609, 0]
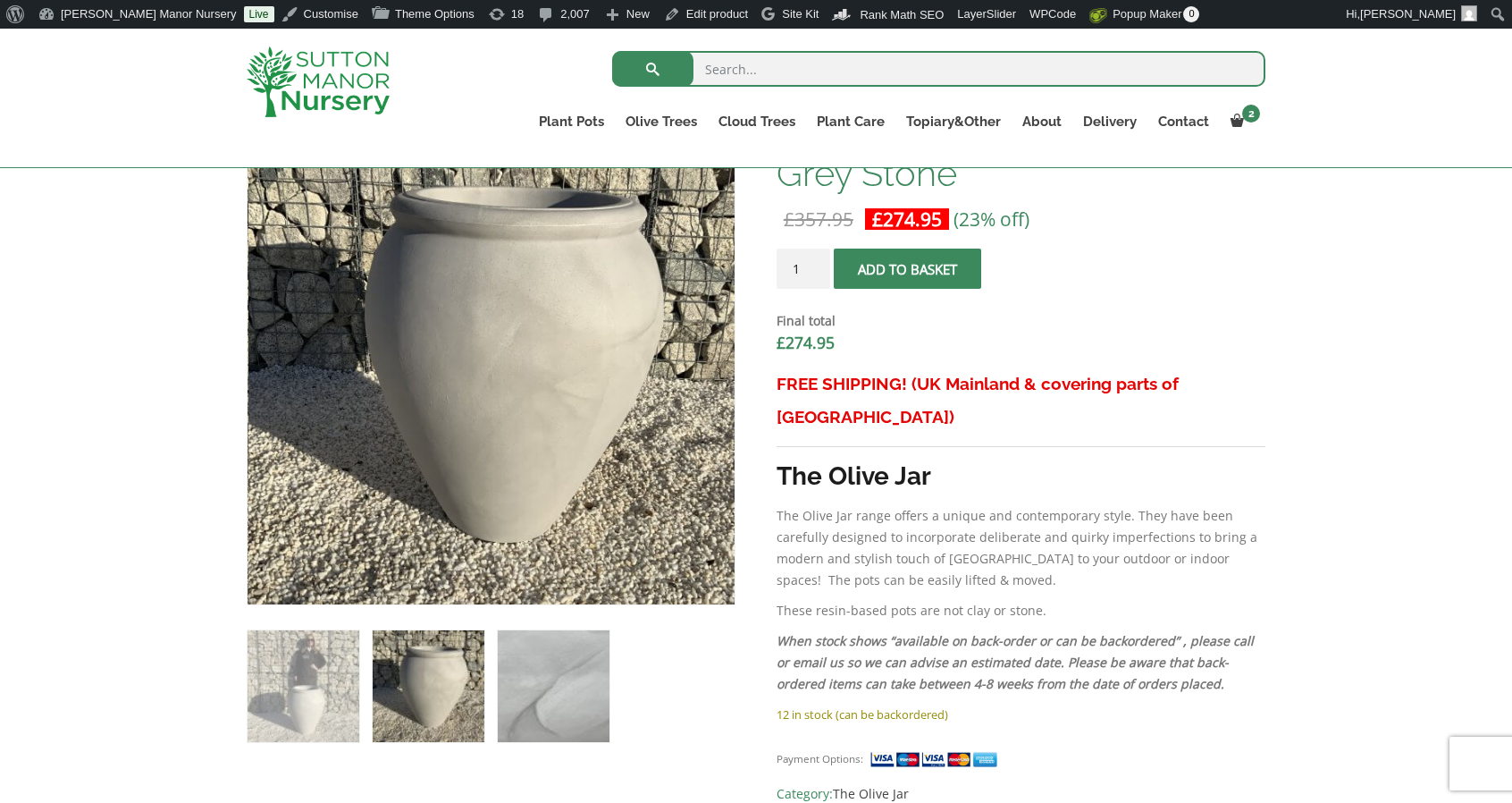
click at [582, 723] on img at bounding box center [554, 686] width 112 height 112
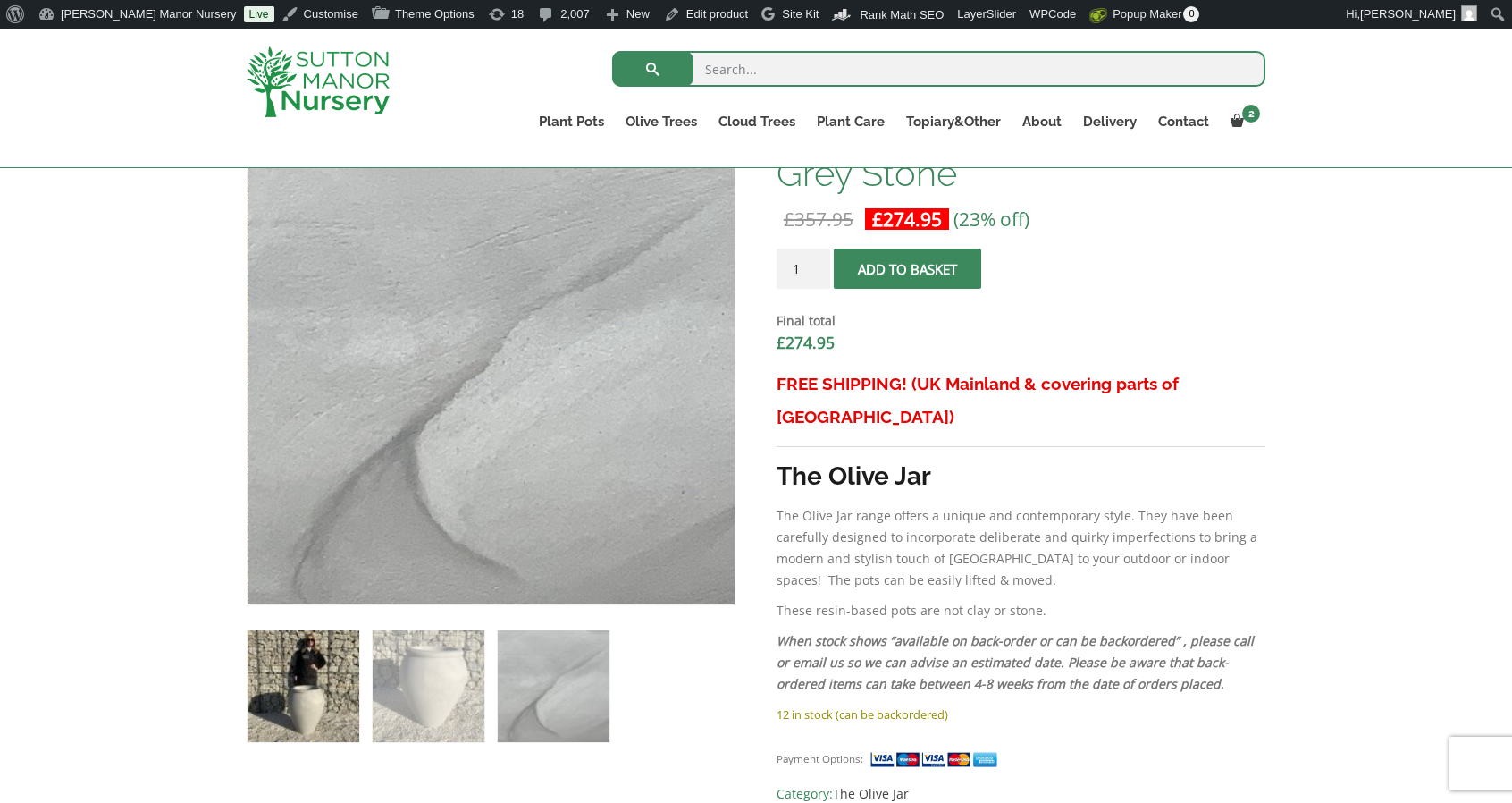
click at [339, 667] on img at bounding box center [304, 686] width 112 height 112
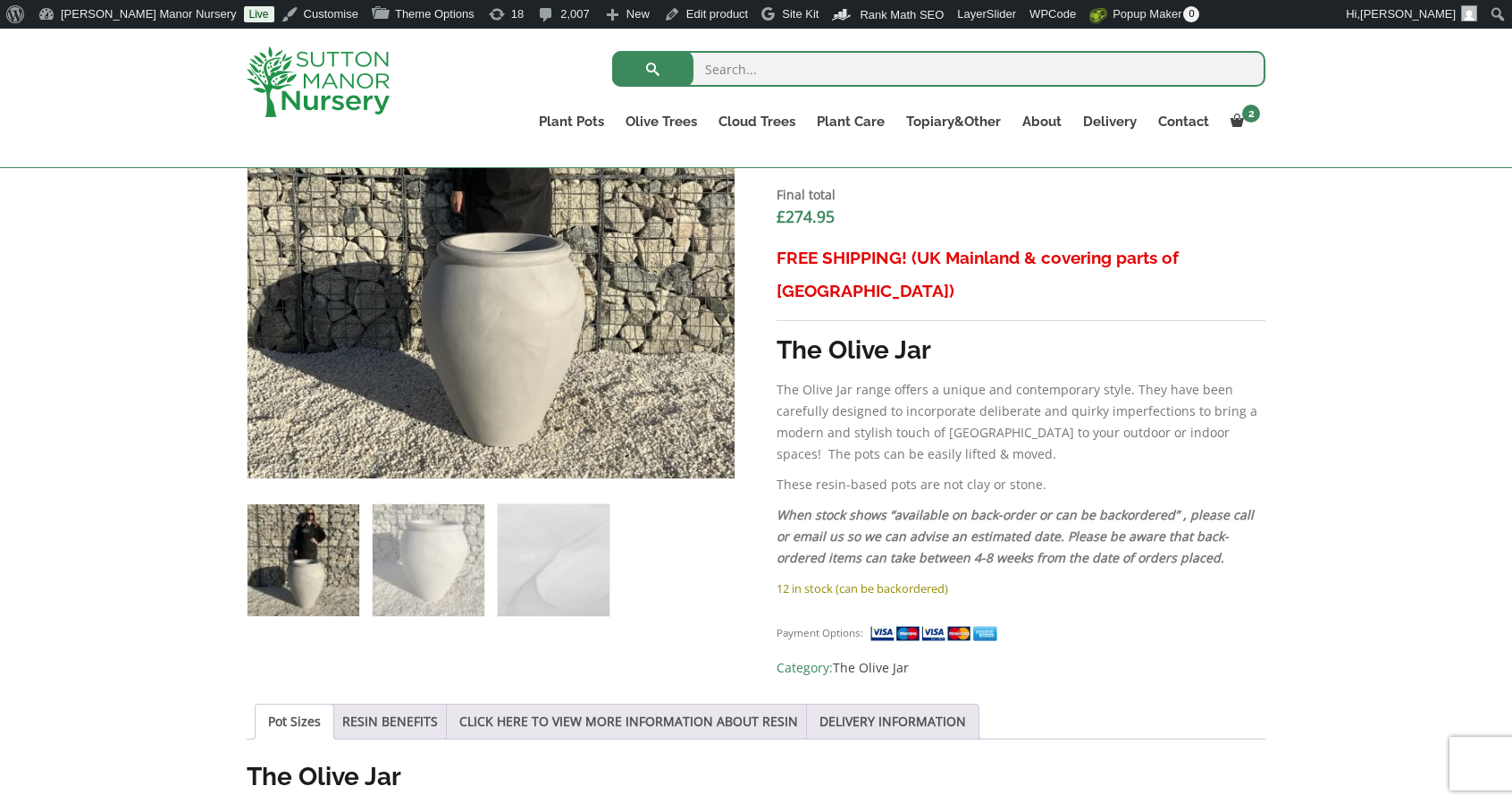
scroll to position [734, 0]
